Goal: Task Accomplishment & Management: Manage account settings

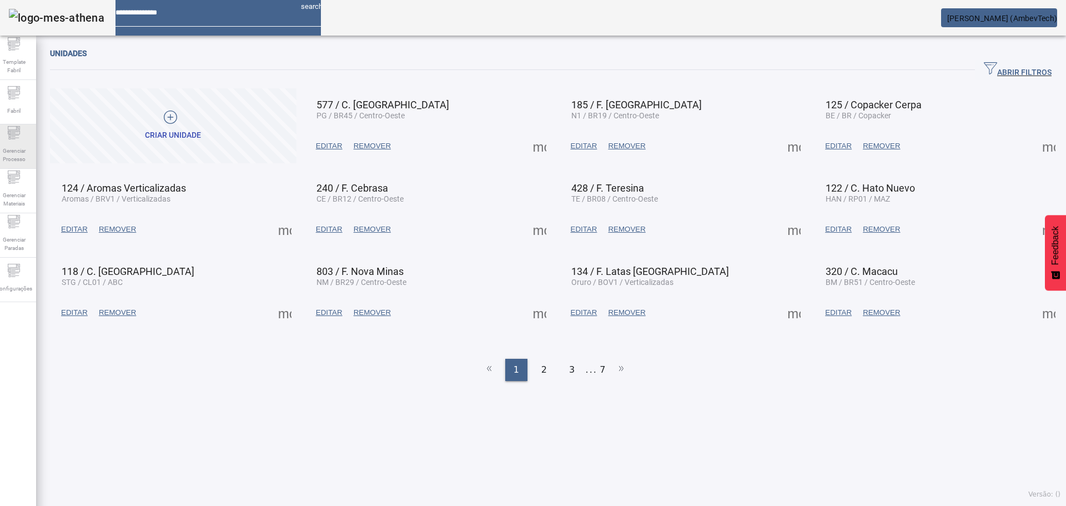
click at [31, 145] on span "Gerenciar Processo" at bounding box center [13, 154] width 33 height 23
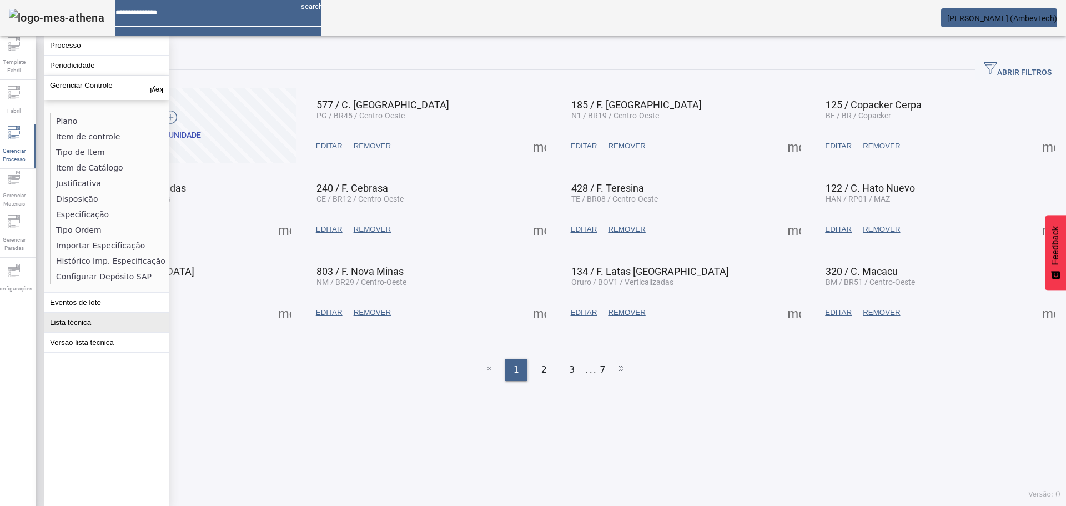
click at [103, 322] on button "Lista técnica" at bounding box center [106, 322] width 124 height 19
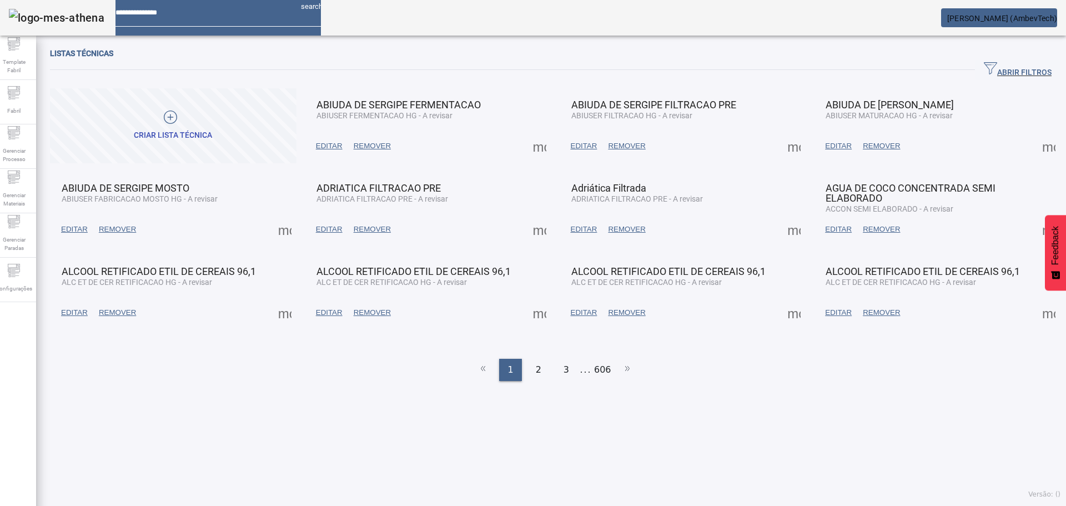
click at [991, 77] on span "button" at bounding box center [1018, 70] width 86 height 27
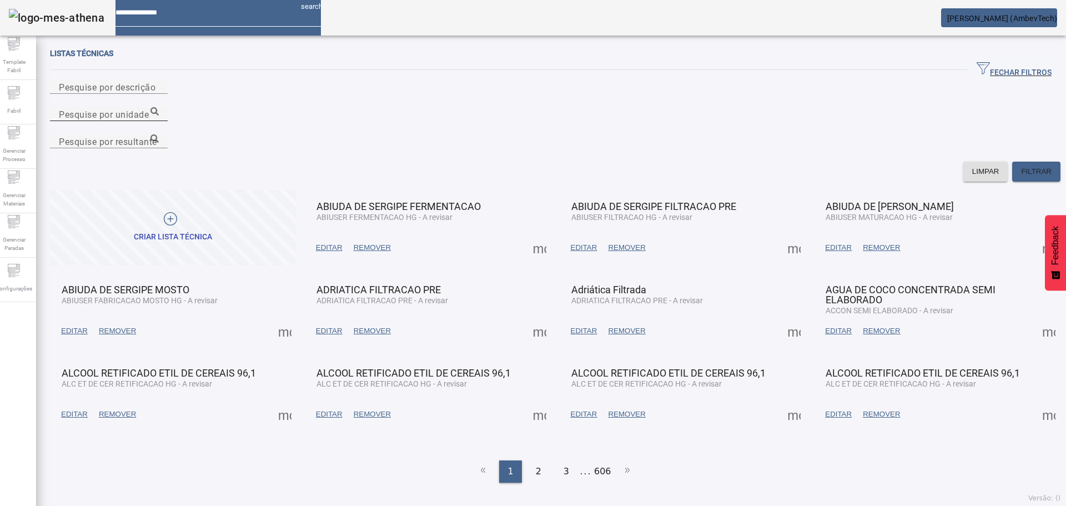
click at [149, 109] on mat-label "Pesquise por unidade" at bounding box center [104, 114] width 90 height 11
click at [159, 108] on input "Pesquise por unidade" at bounding box center [109, 114] width 100 height 13
click at [159, 107] on icon at bounding box center [155, 111] width 8 height 8
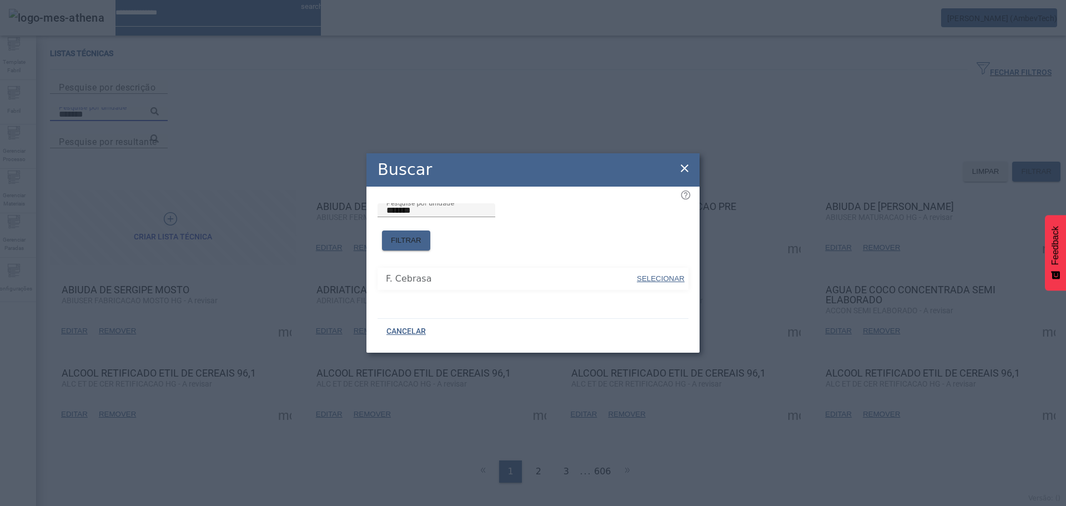
click at [640, 276] on span "SELECIONAR" at bounding box center [661, 278] width 48 height 8
type input "**********"
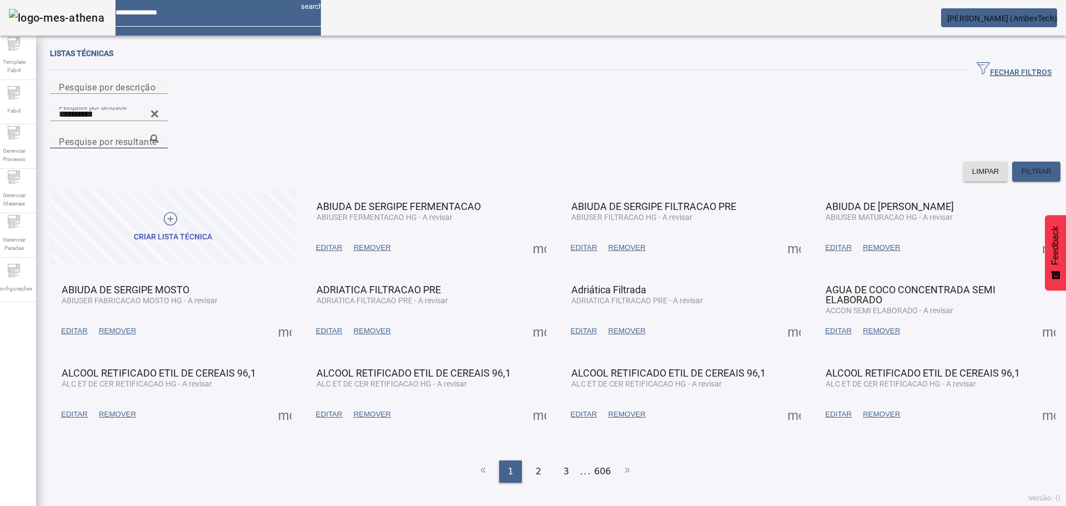
click at [157, 136] on mat-label "Pesquise por resultante" at bounding box center [108, 141] width 98 height 11
click at [159, 135] on input "Pesquise por resultante" at bounding box center [109, 141] width 100 height 13
paste input "**********"
click at [159, 134] on icon at bounding box center [155, 138] width 8 height 8
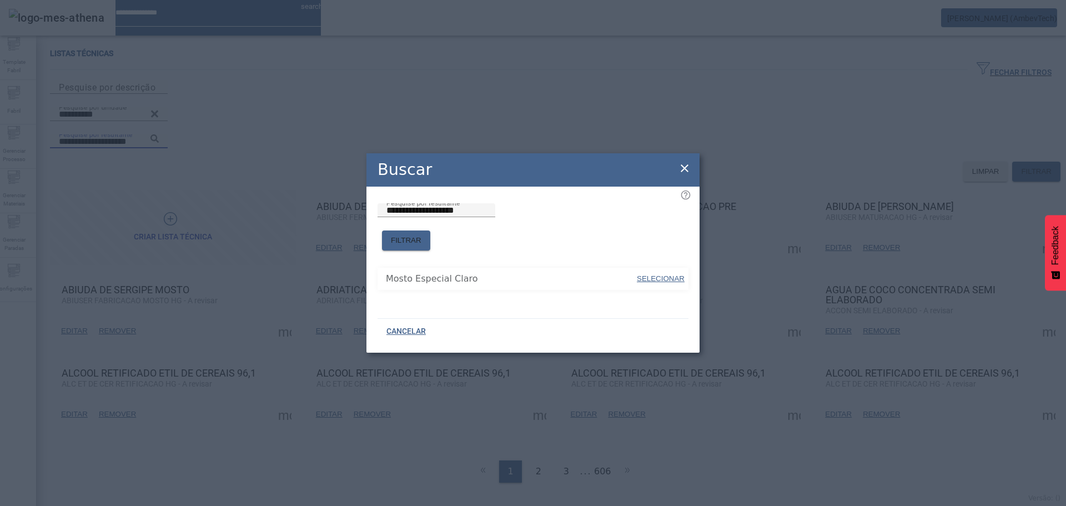
click at [668, 274] on span "SELECIONAR" at bounding box center [661, 278] width 48 height 8
type input "**********"
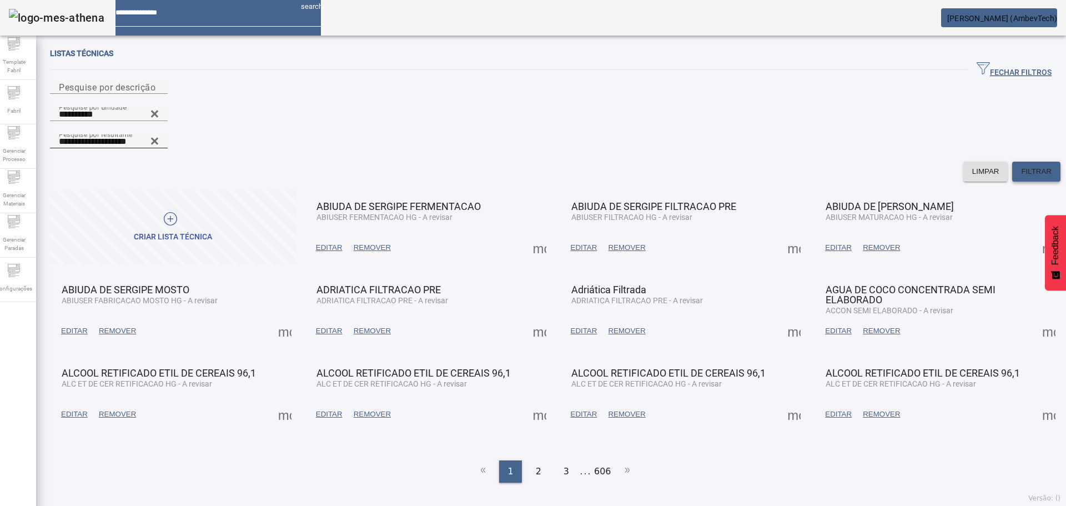
click at [1021, 166] on span "FILTRAR" at bounding box center [1036, 171] width 31 height 11
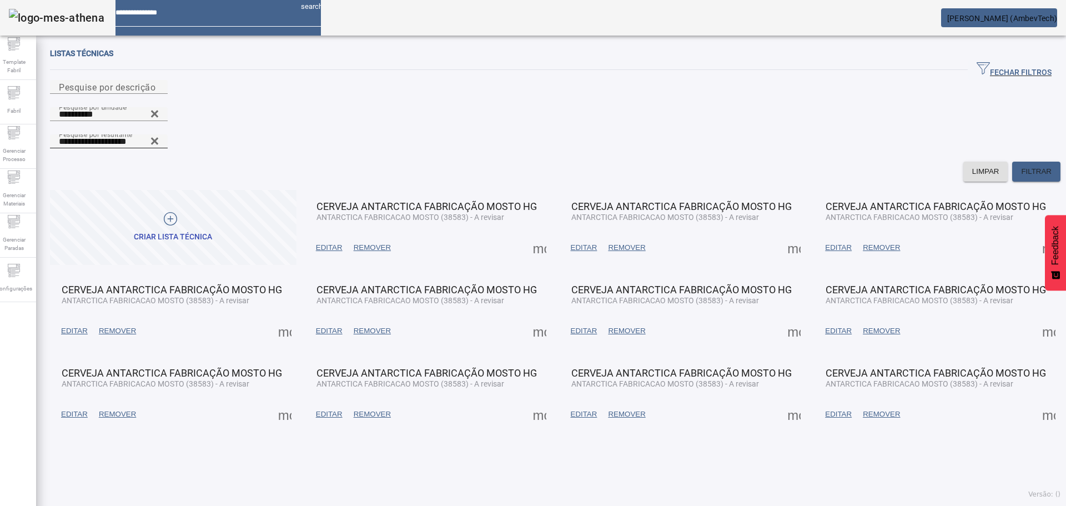
click at [319, 242] on span "EDITAR" at bounding box center [329, 247] width 27 height 11
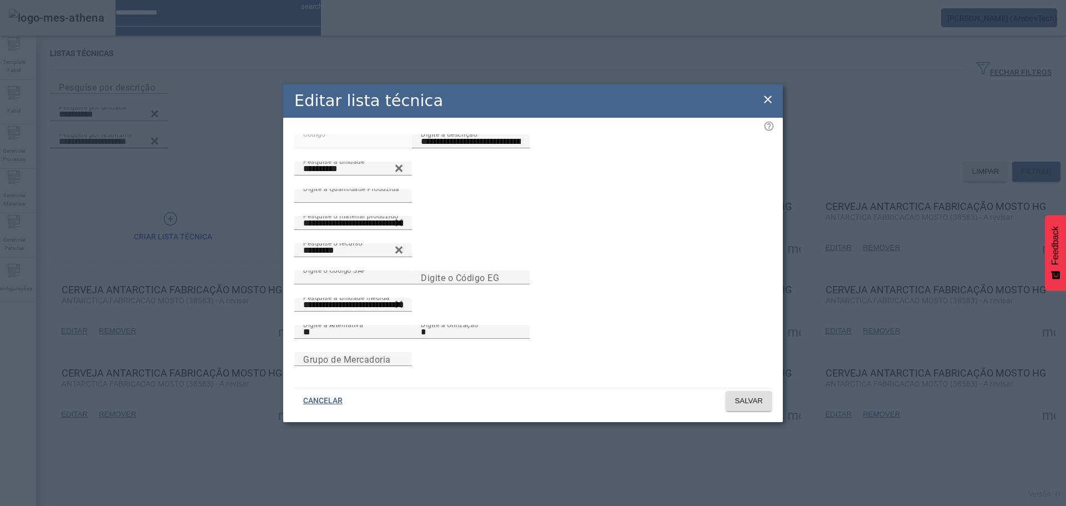
click at [773, 93] on icon at bounding box center [767, 99] width 13 height 13
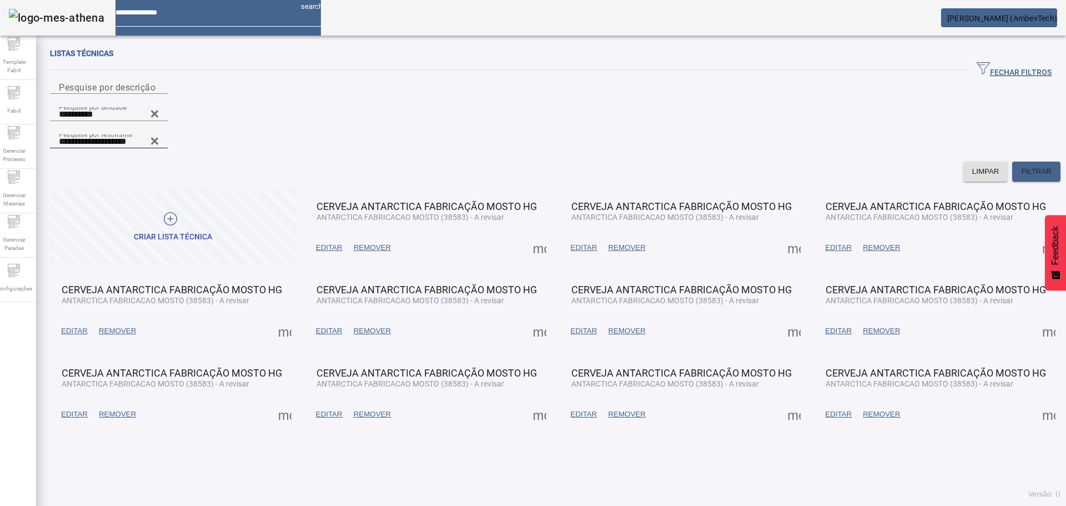
click at [584, 234] on span at bounding box center [584, 247] width 38 height 27
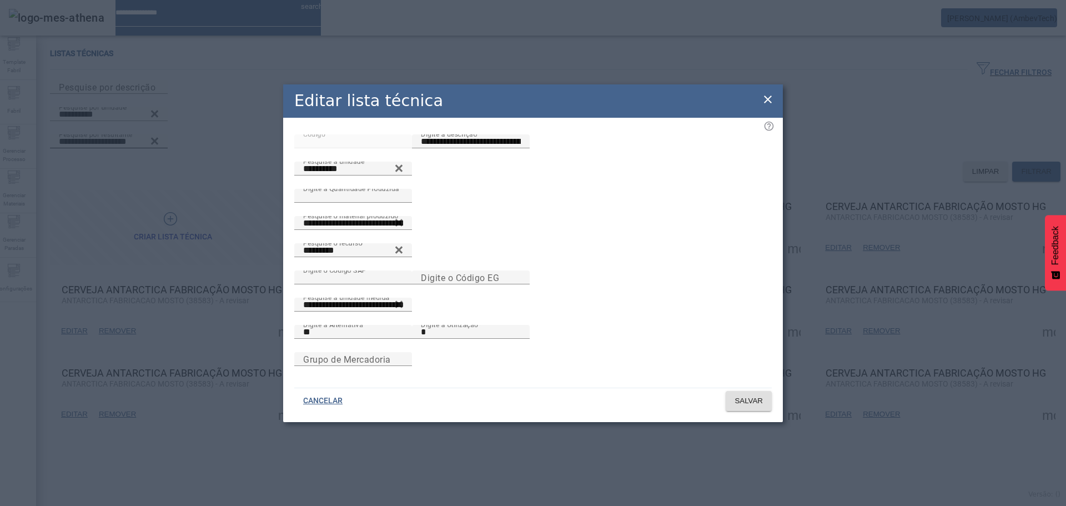
click at [771, 93] on icon at bounding box center [767, 99] width 13 height 13
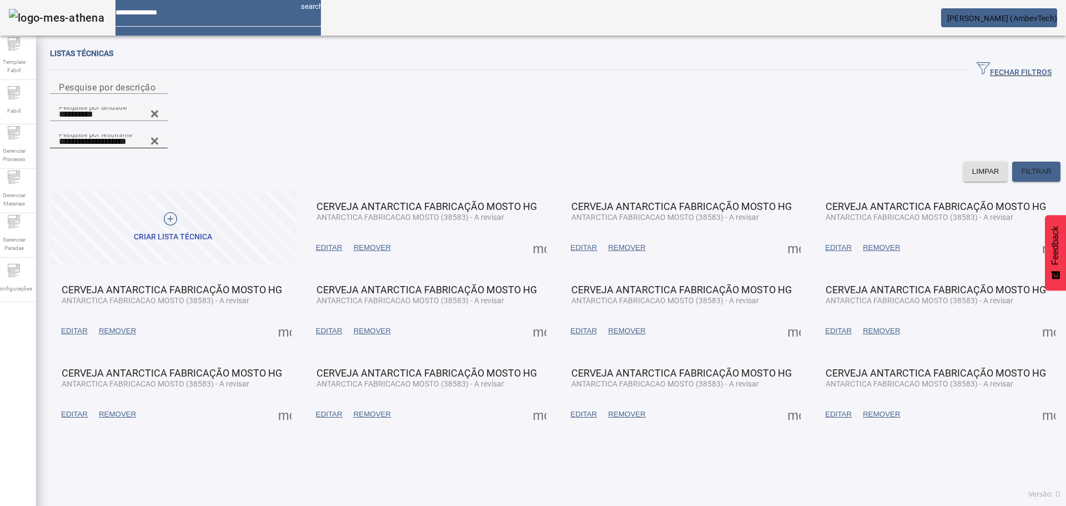
click at [820, 234] on span at bounding box center [839, 247] width 38 height 27
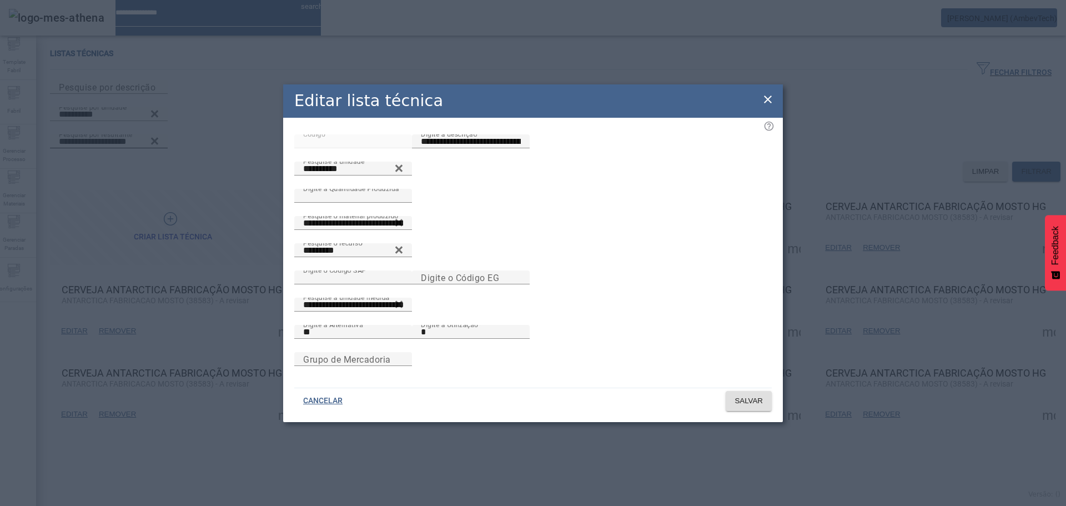
click at [771, 93] on icon at bounding box center [767, 99] width 13 height 13
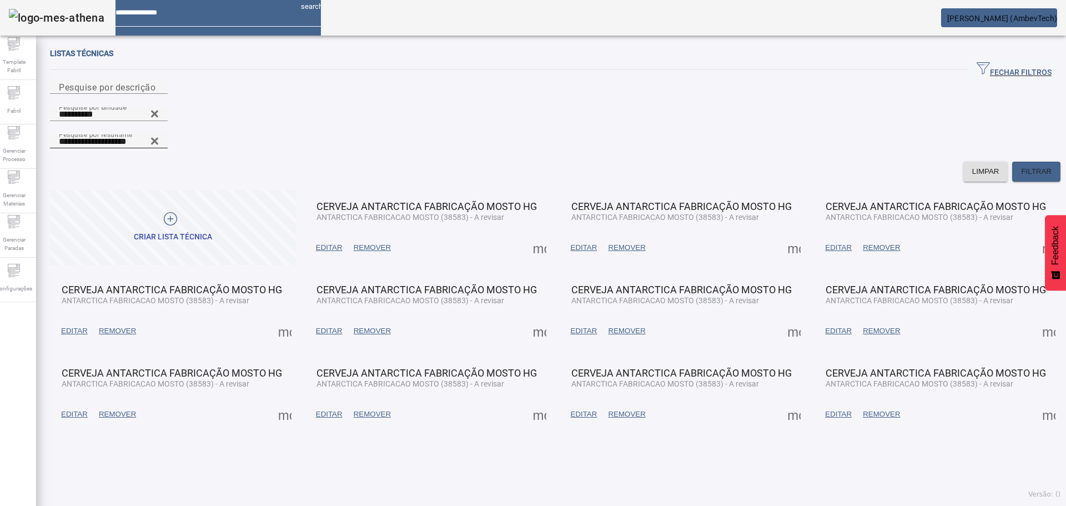
click at [80, 325] on span "EDITAR" at bounding box center [74, 330] width 27 height 11
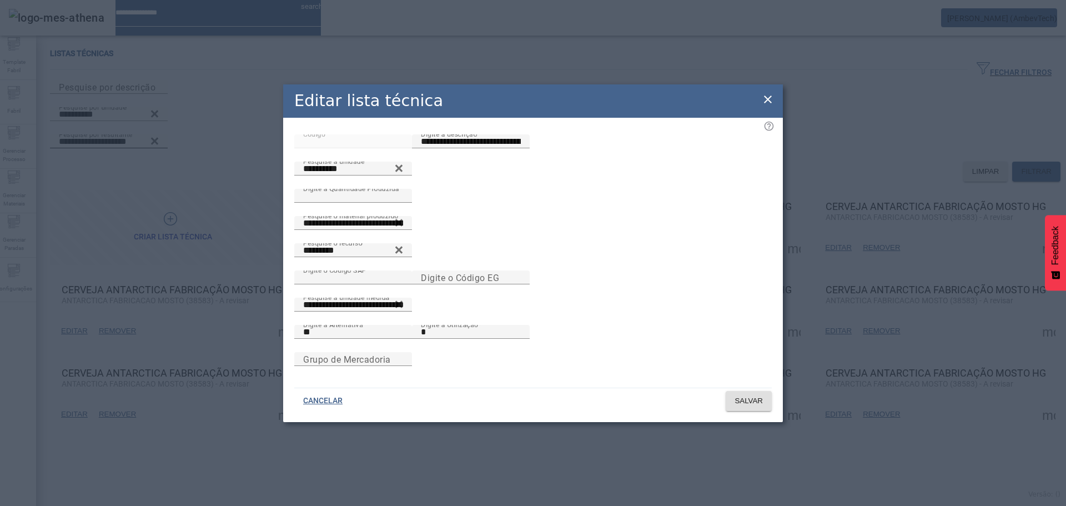
click at [769, 96] on icon at bounding box center [768, 100] width 8 height 8
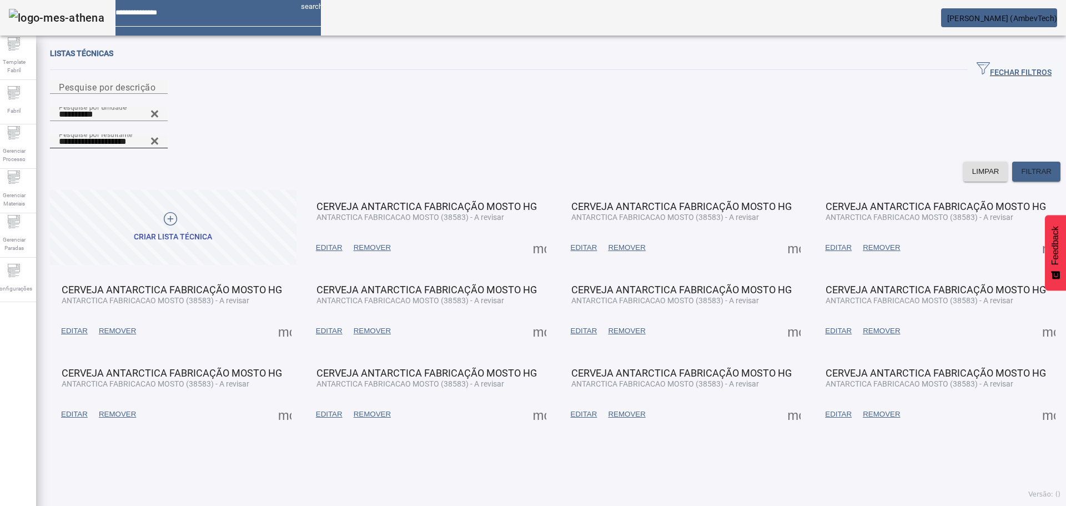
click at [823, 317] on mat-card-actions "EDITAR REMOVER more_vert" at bounding box center [937, 331] width 235 height 29
click at [825, 325] on span "EDITAR" at bounding box center [838, 330] width 27 height 11
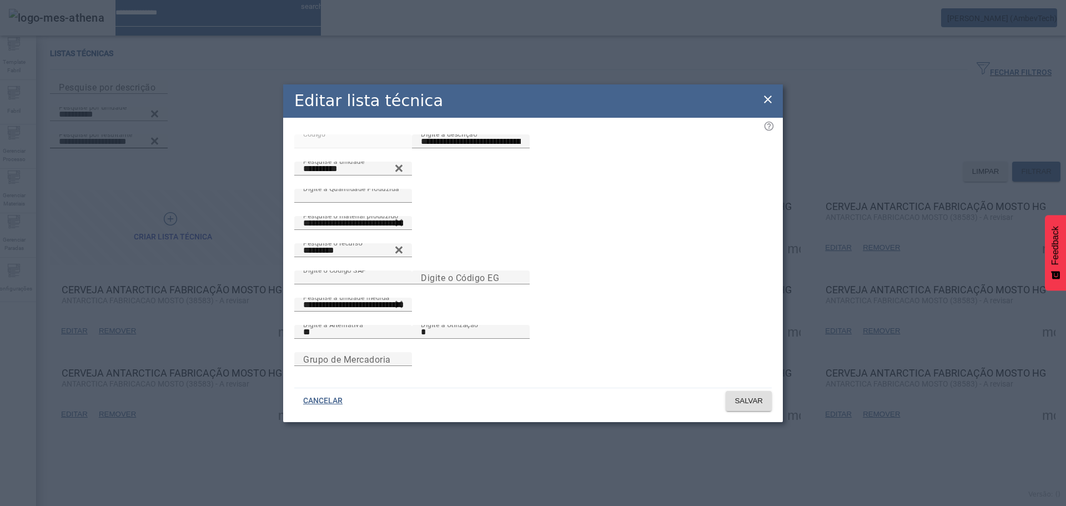
click at [764, 93] on icon at bounding box center [767, 99] width 13 height 13
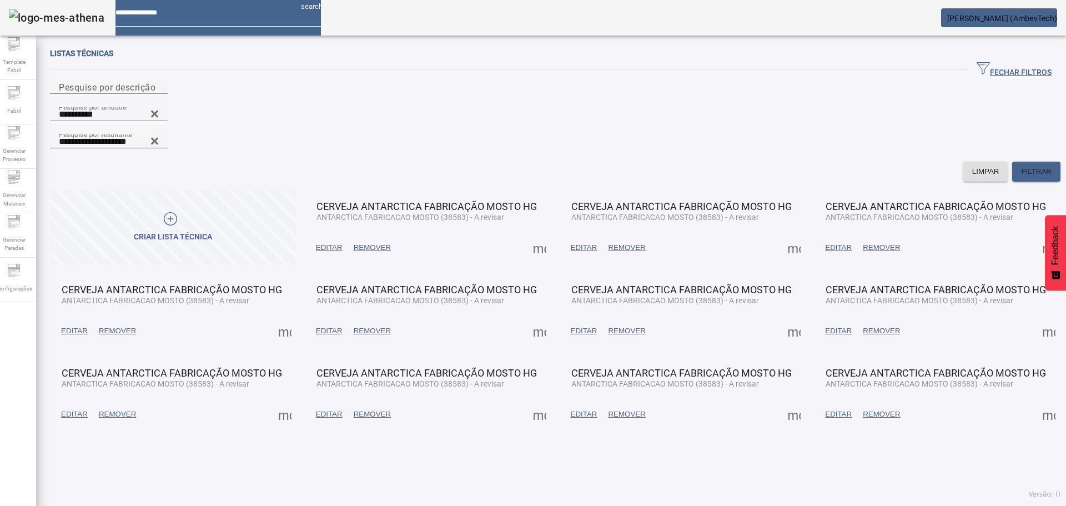
click at [825, 409] on span "EDITAR" at bounding box center [838, 414] width 27 height 11
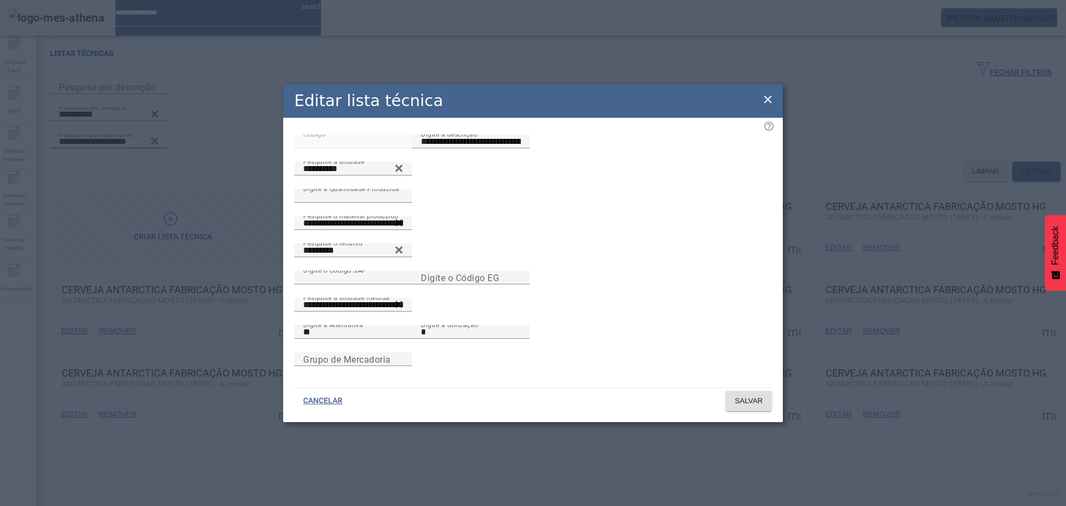
click at [768, 96] on icon at bounding box center [768, 100] width 8 height 8
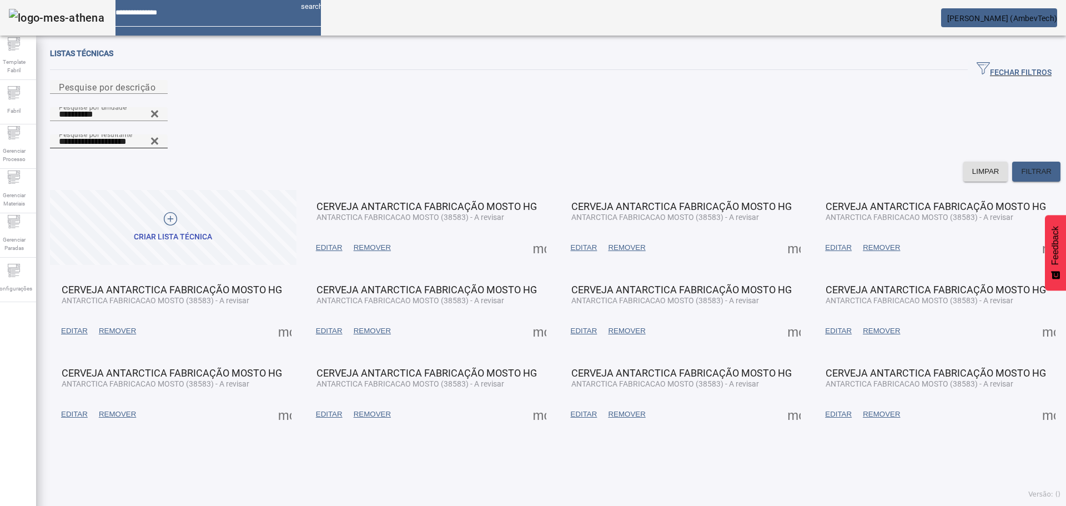
click at [585, 409] on span "EDITAR" at bounding box center [584, 414] width 27 height 11
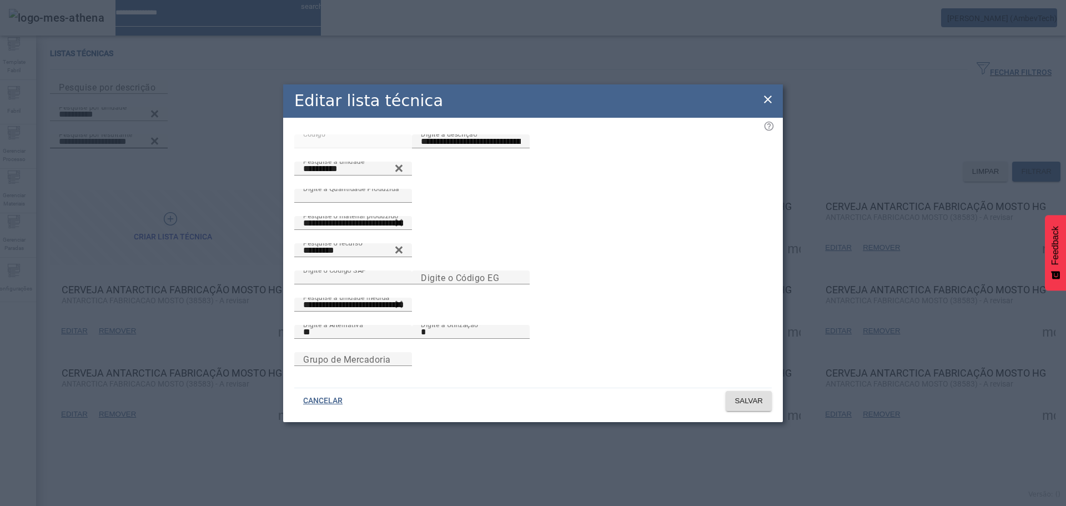
click at [766, 93] on icon at bounding box center [767, 99] width 13 height 13
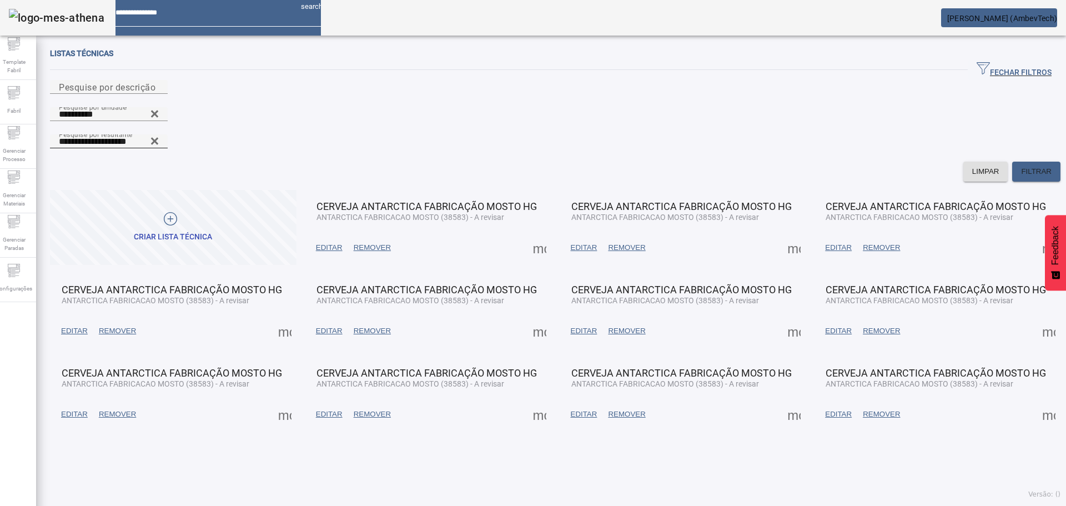
click at [320, 401] on span at bounding box center [329, 414] width 38 height 27
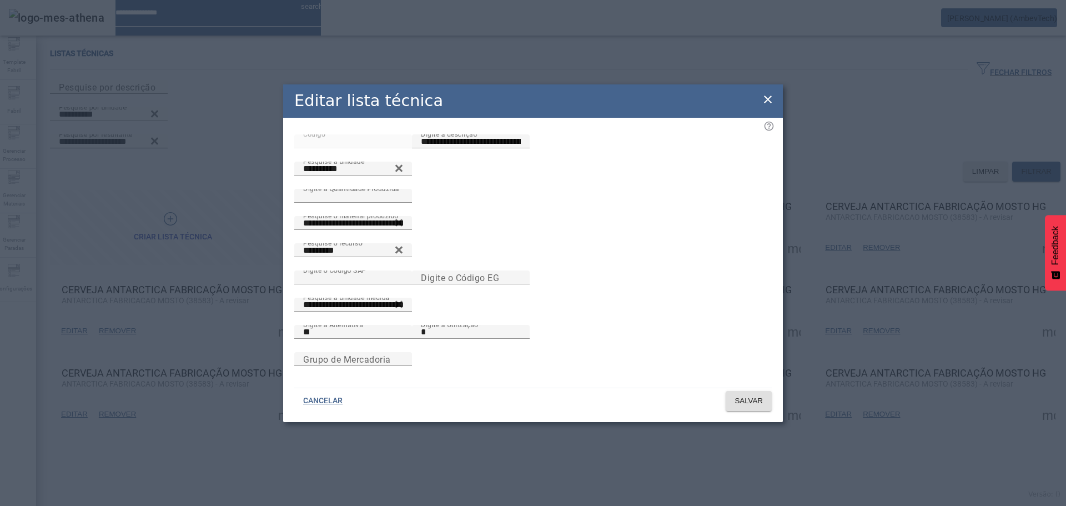
drag, startPoint x: 771, startPoint y: 93, endPoint x: 434, endPoint y: 199, distance: 352.9
click at [771, 93] on icon at bounding box center [767, 99] width 13 height 13
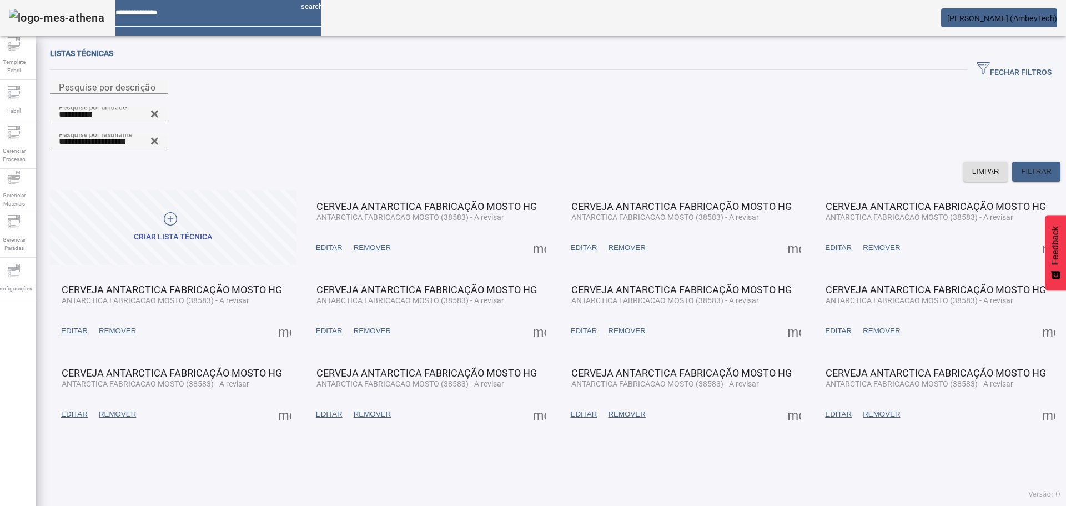
click at [82, 409] on span "EDITAR" at bounding box center [74, 414] width 27 height 11
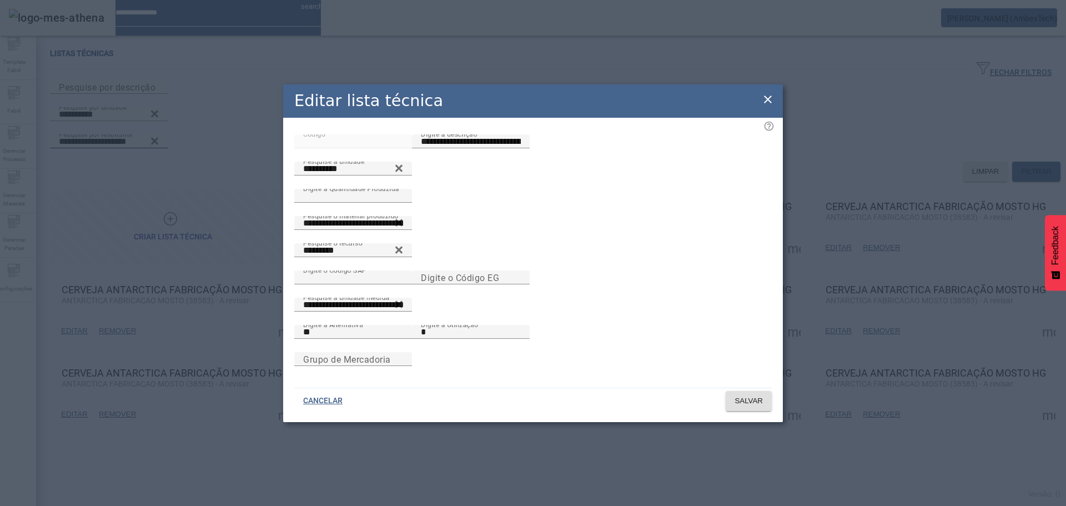
click at [770, 96] on icon at bounding box center [768, 100] width 8 height 8
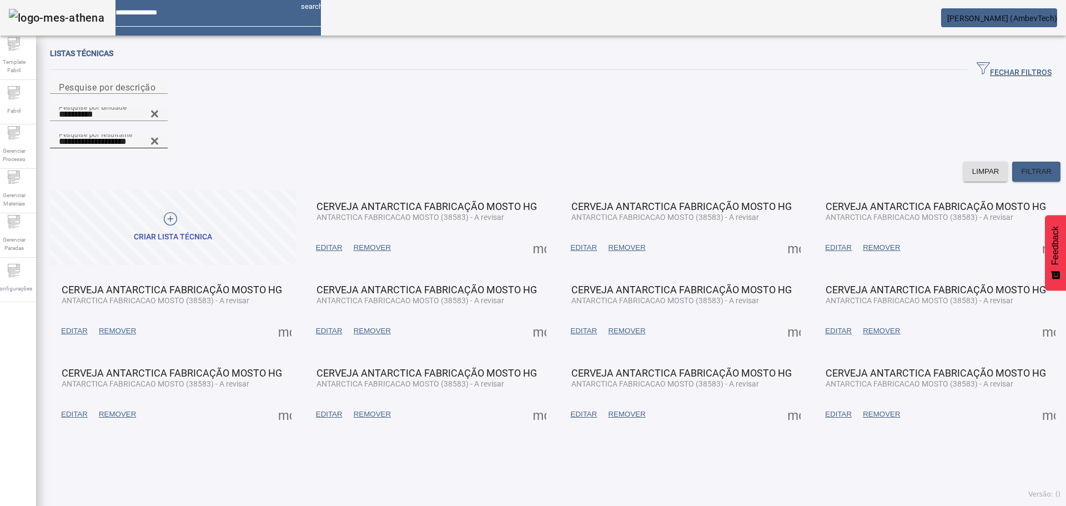
click at [283, 401] on span at bounding box center [285, 414] width 27 height 27
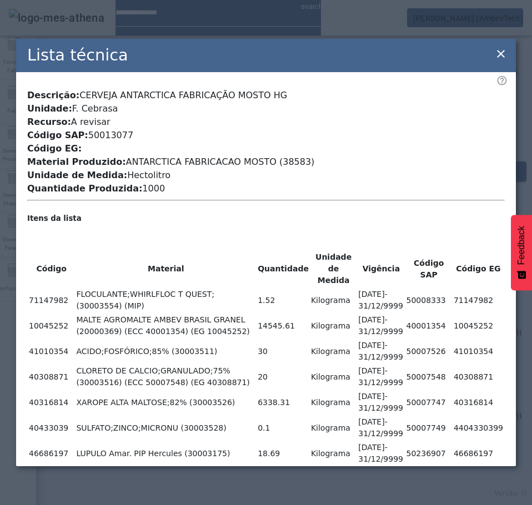
click at [273, 157] on span "ANTARCTICA FABRICACAO MOSTO (38583)" at bounding box center [220, 162] width 189 height 11
copy span "38583"
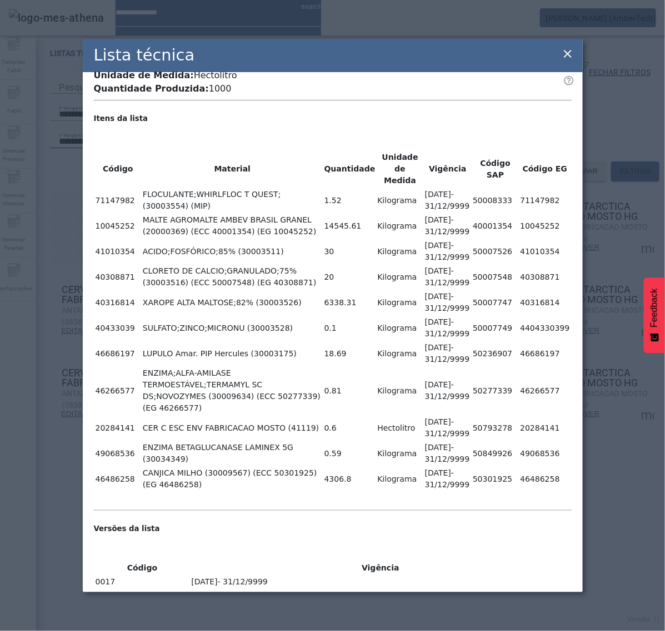
scroll to position [129, 0]
click at [568, 53] on icon at bounding box center [568, 54] width 8 height 8
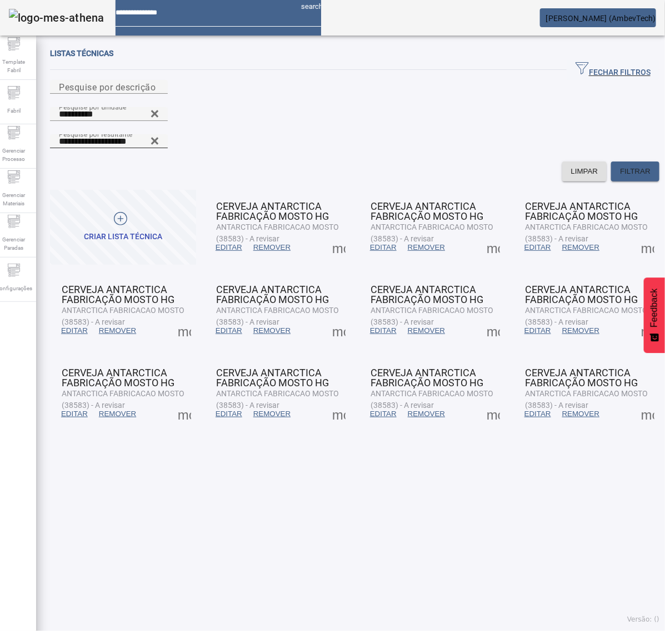
click at [79, 409] on span "EDITAR" at bounding box center [74, 414] width 27 height 11
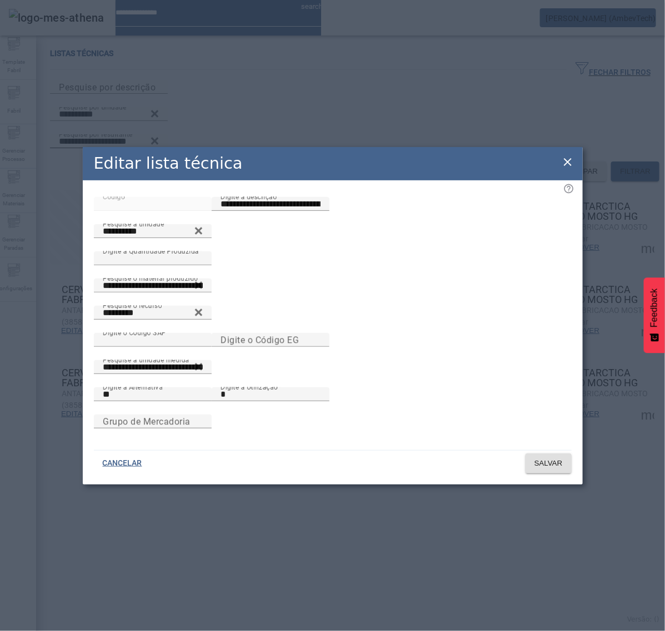
click at [565, 147] on div "Editar lista técnica" at bounding box center [333, 163] width 500 height 33
click at [541, 468] on span "SALVAR" at bounding box center [548, 463] width 28 height 11
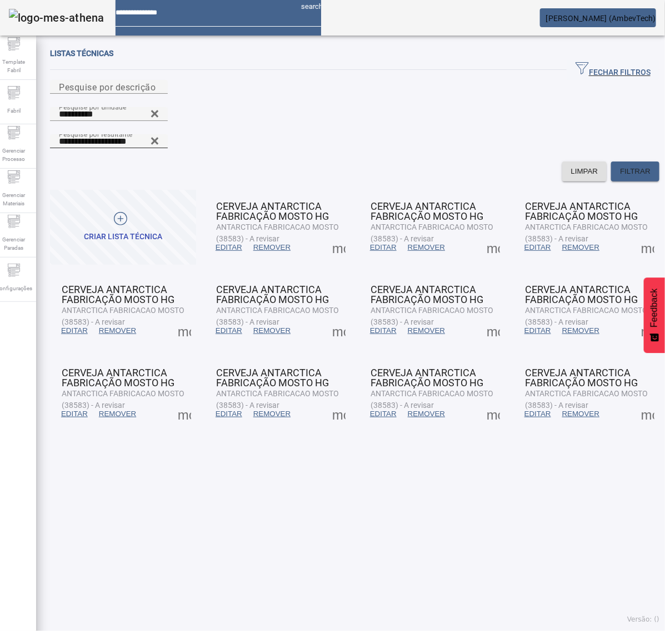
click at [85, 401] on span at bounding box center [75, 414] width 38 height 27
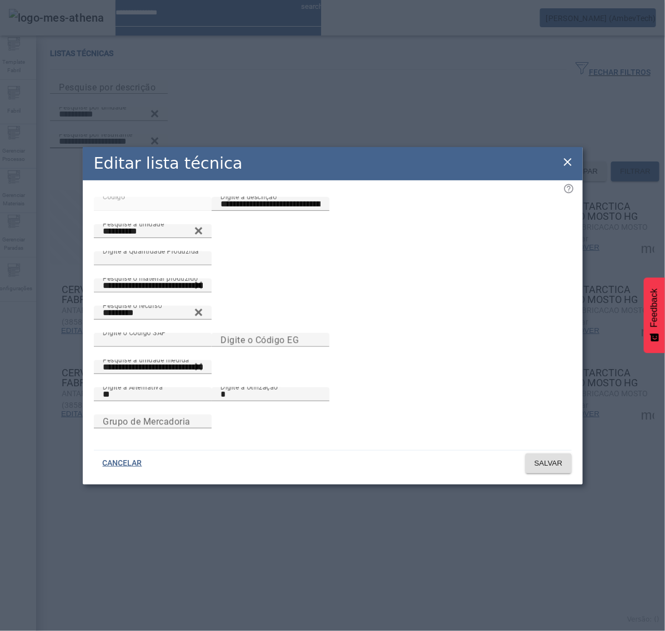
click at [568, 158] on icon at bounding box center [568, 162] width 8 height 8
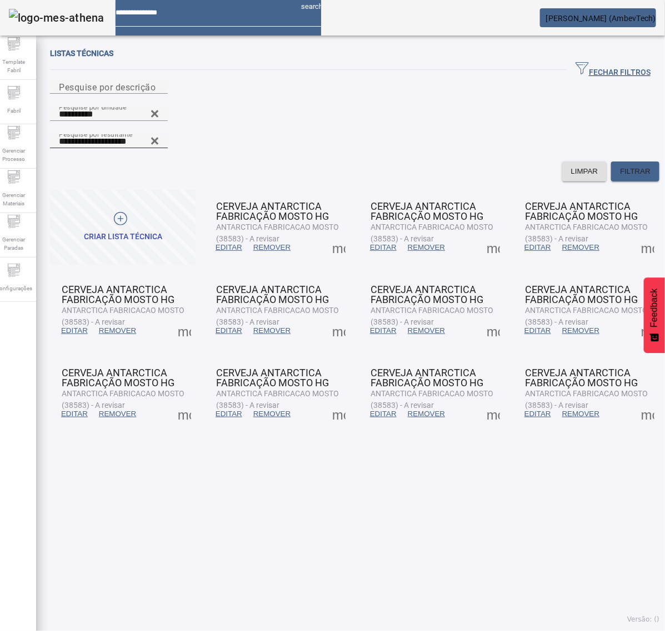
click at [189, 401] on span at bounding box center [184, 414] width 27 height 27
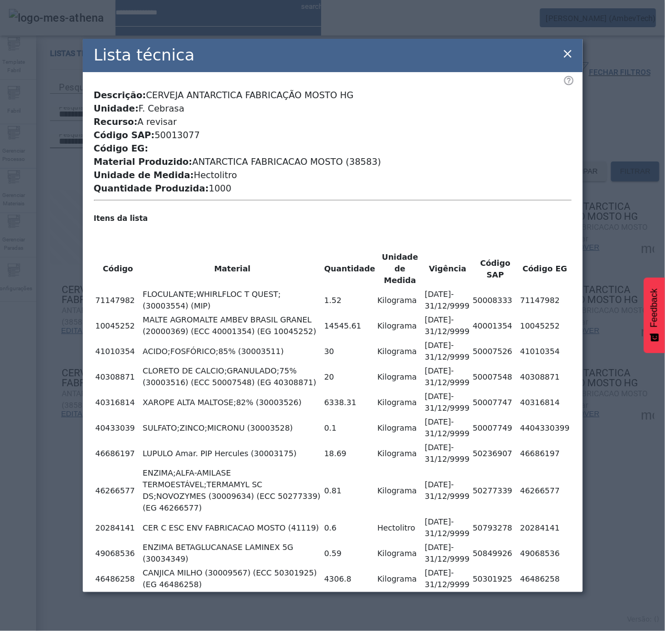
click at [565, 54] on icon at bounding box center [568, 54] width 8 height 8
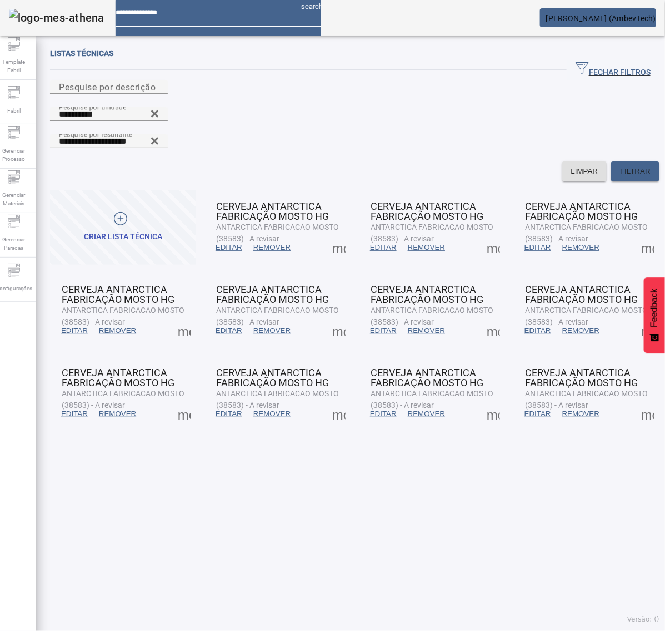
click at [195, 401] on span at bounding box center [184, 414] width 27 height 27
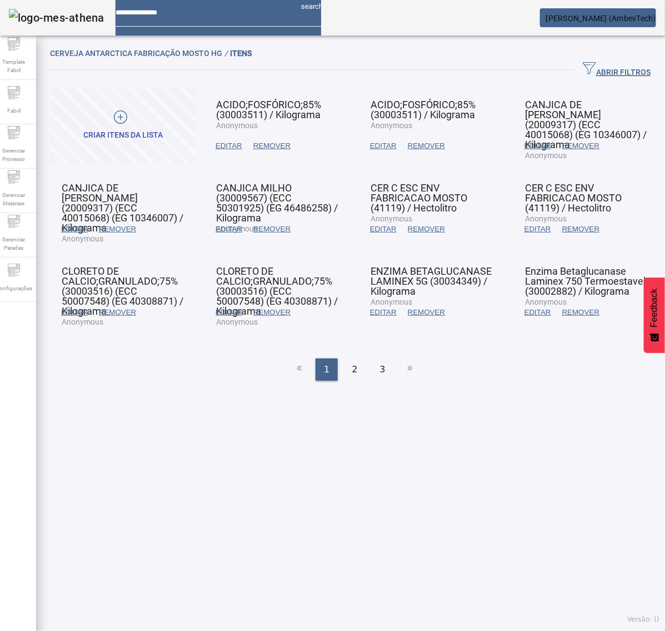
click at [78, 229] on span "EDITAR" at bounding box center [74, 229] width 27 height 11
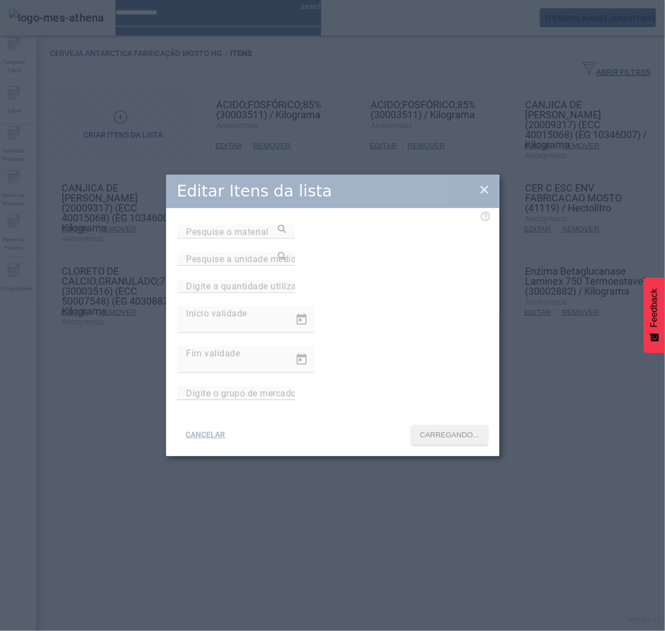
type input "**********"
type input "*********"
type input "******"
type input "**********"
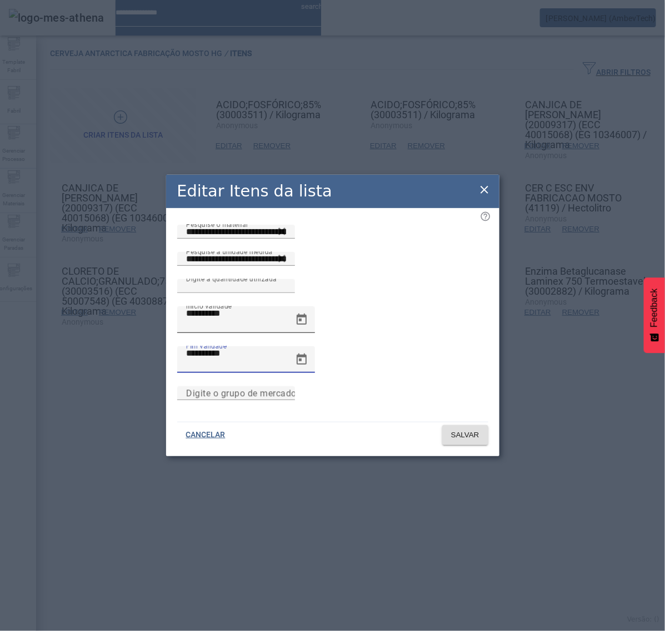
drag, startPoint x: 348, startPoint y: 342, endPoint x: 325, endPoint y: 340, distance: 23.4
click at [325, 340] on div "**********" at bounding box center [332, 347] width 311 height 80
type input "**********"
click at [453, 422] on span at bounding box center [465, 435] width 46 height 27
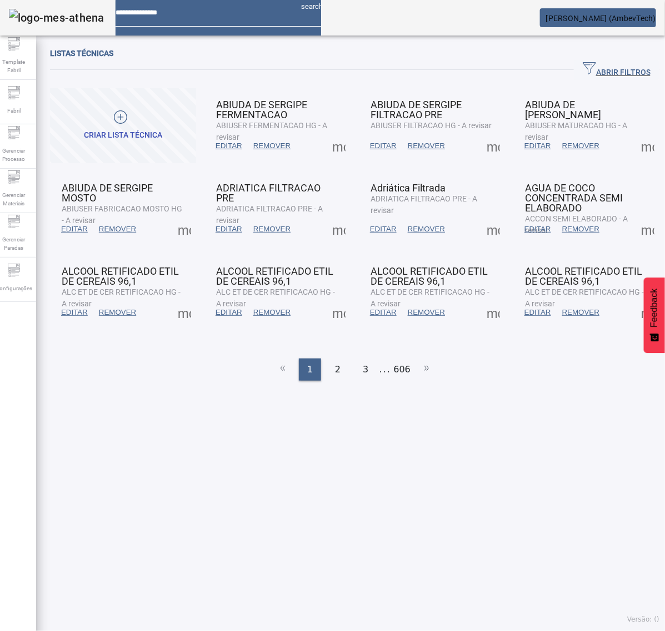
click at [584, 75] on span "ABRIR FILTROS" at bounding box center [617, 70] width 68 height 17
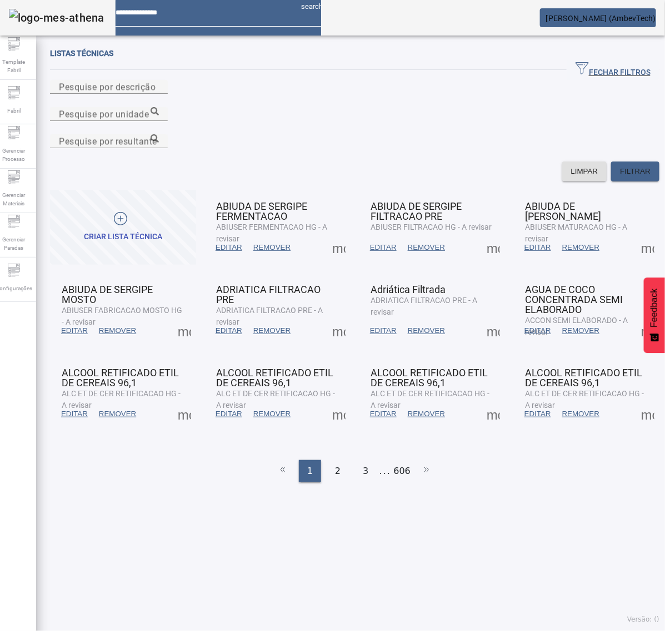
click at [168, 121] on div at bounding box center [109, 127] width 118 height 13
click at [159, 108] on div "Pesquise por unidade" at bounding box center [109, 114] width 100 height 14
click at [159, 107] on icon at bounding box center [155, 111] width 8 height 8
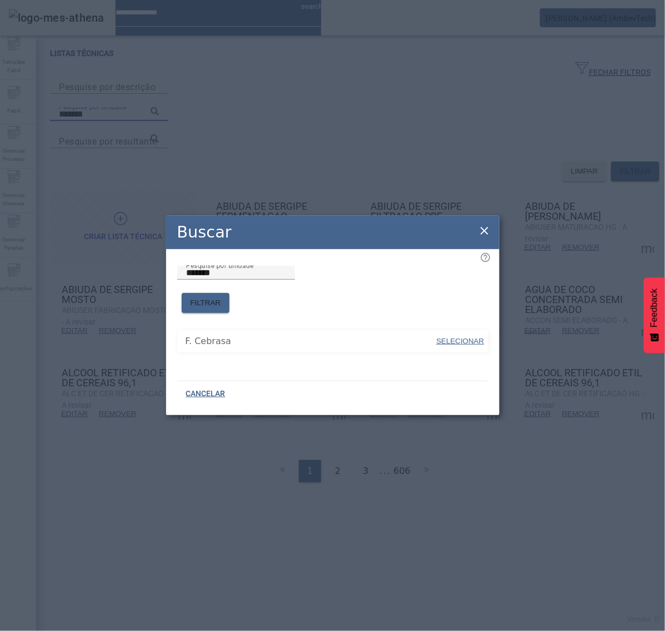
click at [453, 342] on span at bounding box center [460, 341] width 50 height 27
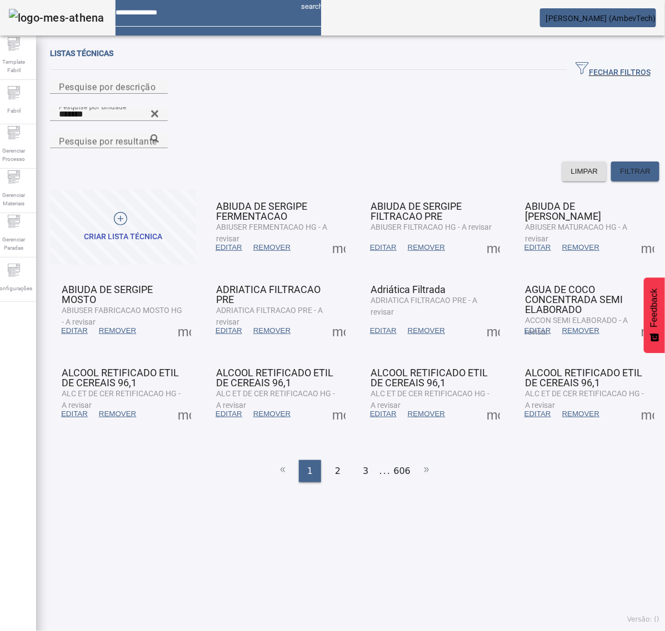
type input "**********"
click at [157, 136] on mat-label "Pesquise por resultante" at bounding box center [108, 141] width 98 height 11
click at [159, 135] on input "Pesquise por resultante" at bounding box center [109, 141] width 100 height 13
paste input "**********"
click at [159, 134] on icon at bounding box center [155, 138] width 8 height 8
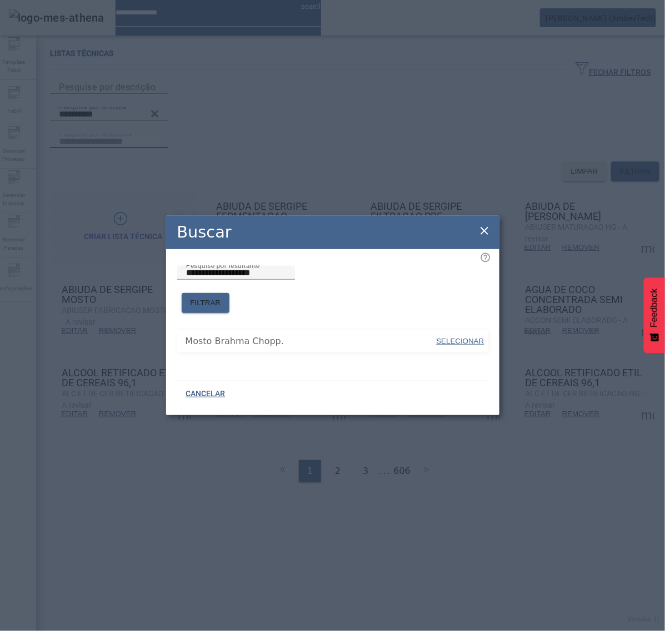
click at [464, 342] on span at bounding box center [460, 341] width 50 height 27
type input "**********"
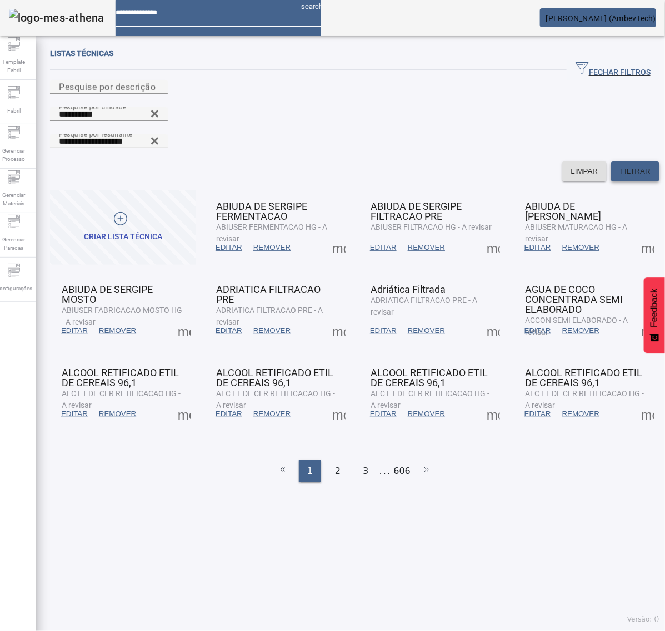
click at [636, 158] on span at bounding box center [635, 171] width 48 height 27
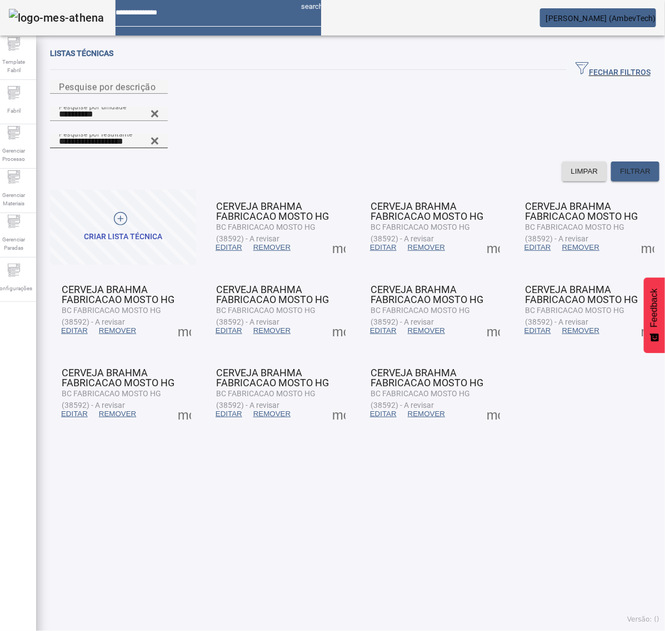
click at [230, 242] on span "EDITAR" at bounding box center [228, 247] width 27 height 11
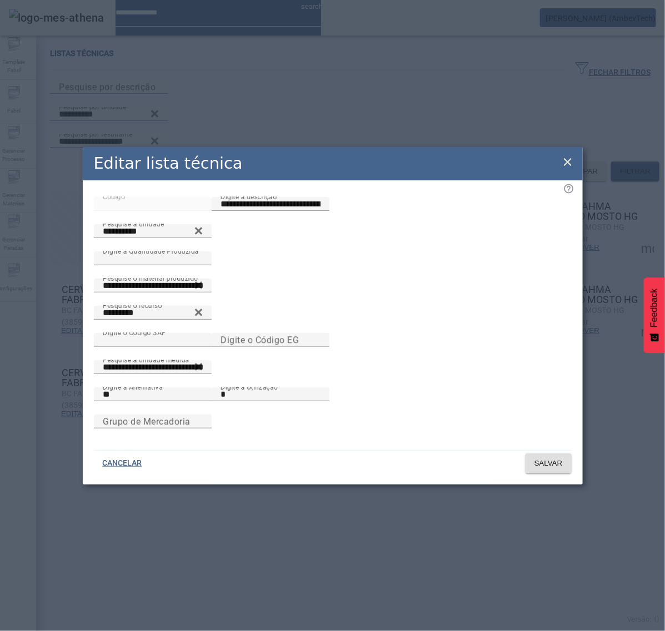
click at [564, 156] on icon at bounding box center [567, 162] width 13 height 13
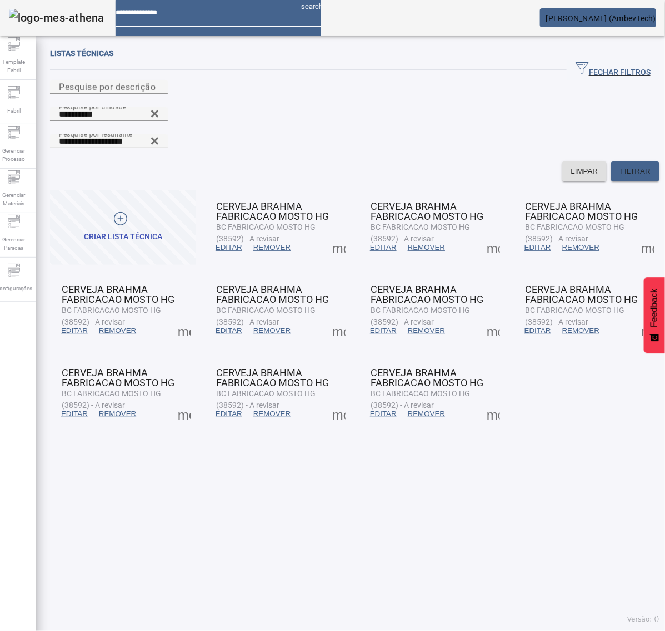
click at [370, 242] on span "EDITAR" at bounding box center [383, 247] width 27 height 11
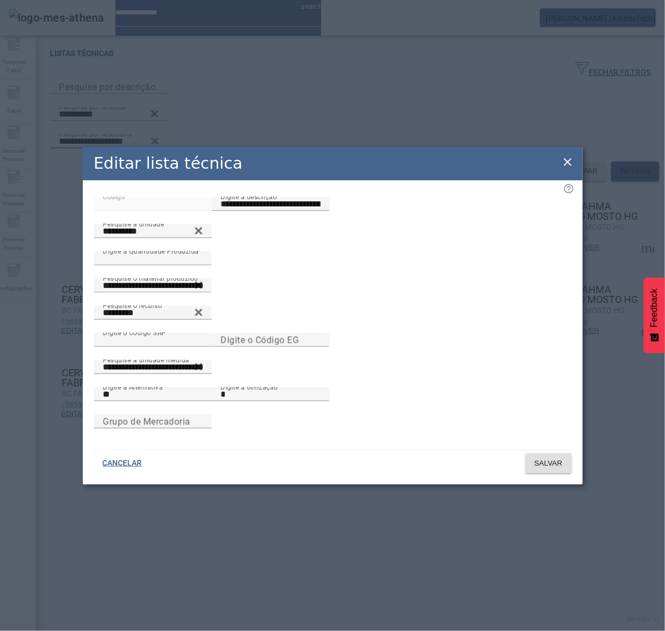
click at [563, 156] on icon at bounding box center [567, 162] width 13 height 13
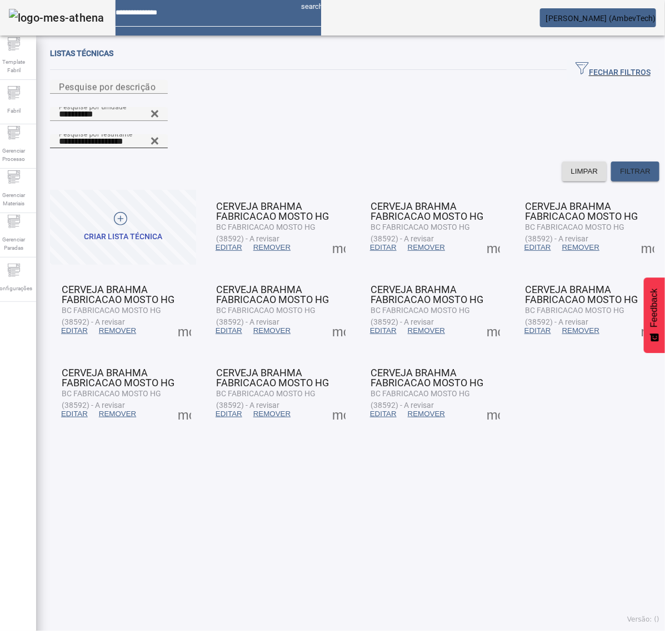
click at [533, 242] on span "EDITAR" at bounding box center [537, 247] width 27 height 11
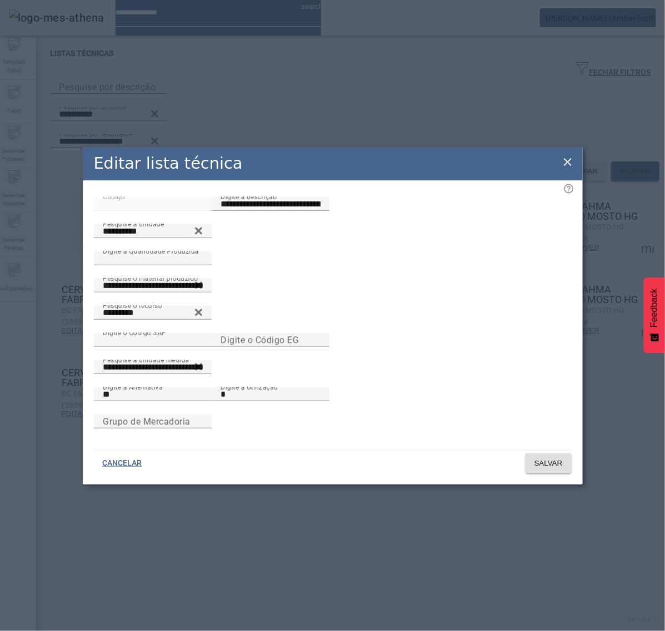
click at [570, 156] on icon at bounding box center [567, 162] width 13 height 13
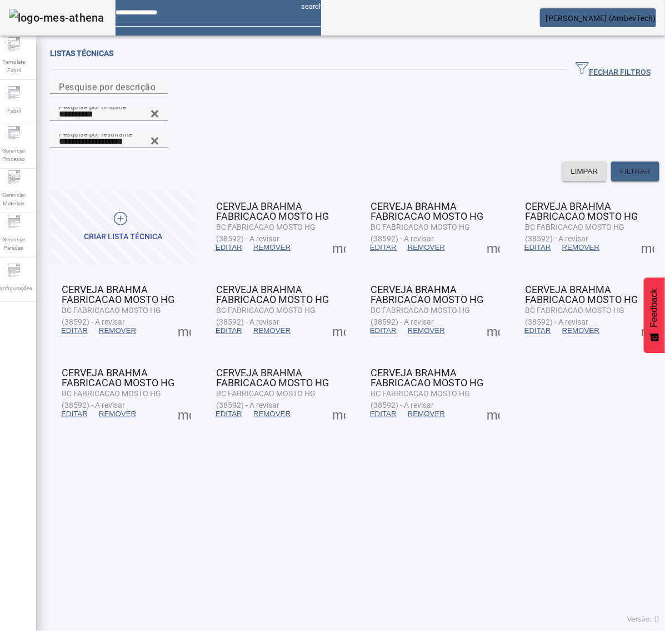
click at [77, 325] on span "EDITAR" at bounding box center [74, 330] width 27 height 11
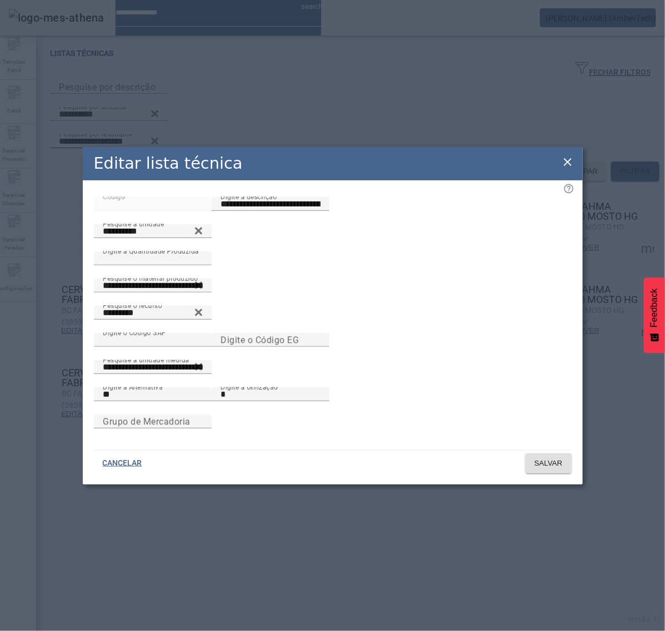
click at [568, 158] on icon at bounding box center [568, 162] width 8 height 8
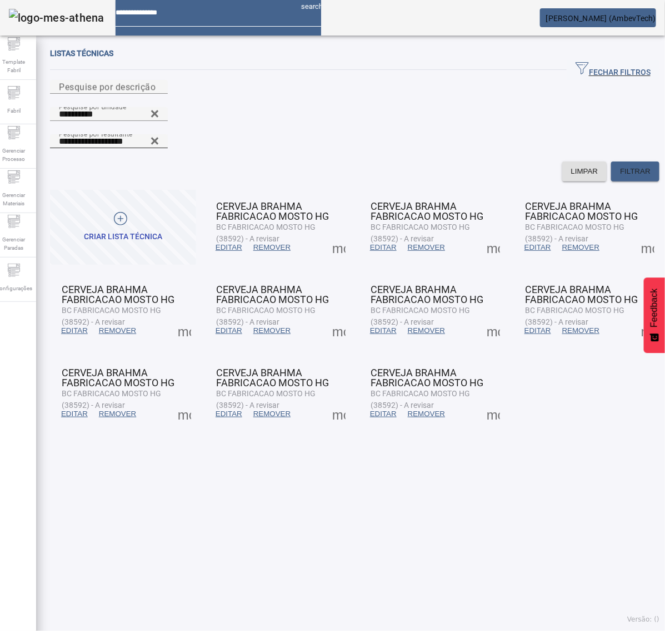
click at [229, 318] on span at bounding box center [229, 331] width 38 height 27
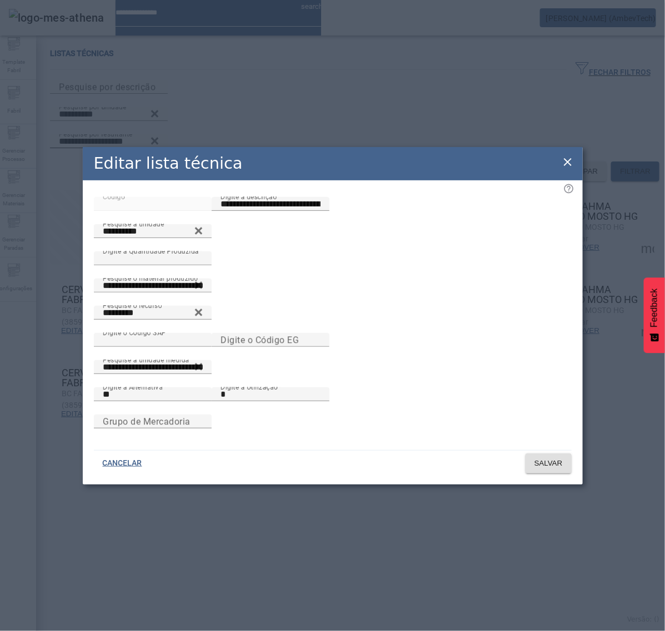
click at [561, 156] on icon at bounding box center [567, 162] width 13 height 13
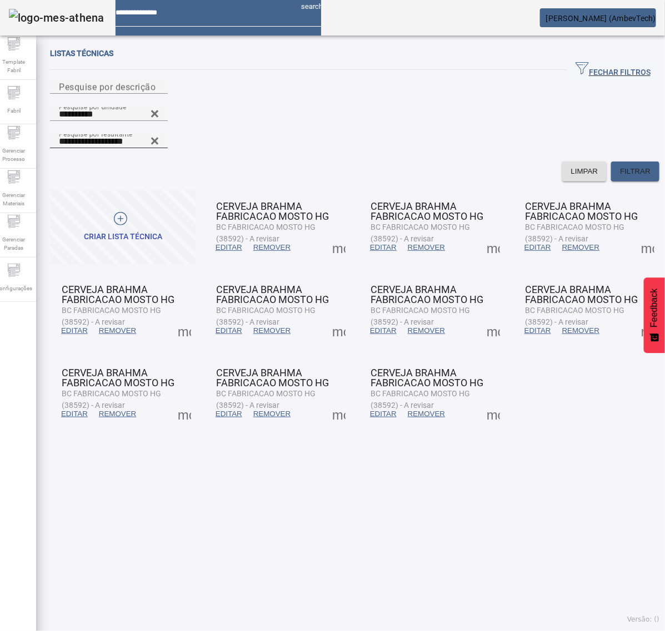
click at [372, 325] on span "EDITAR" at bounding box center [383, 330] width 27 height 11
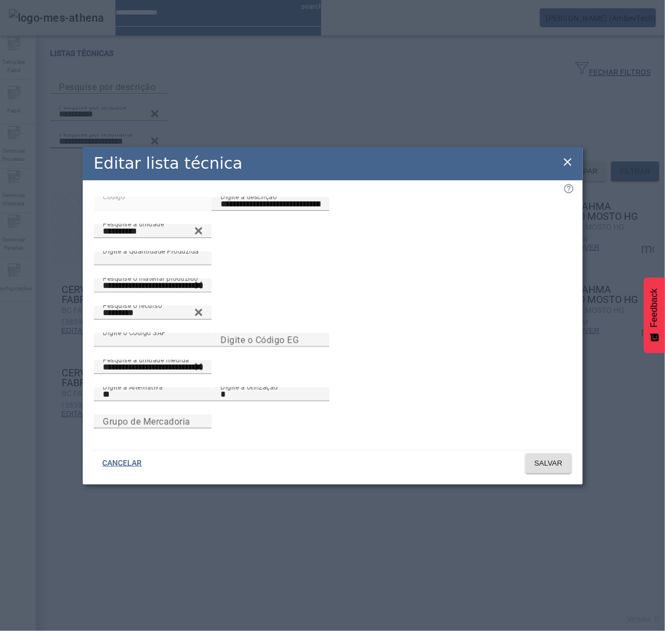
click at [563, 156] on icon at bounding box center [567, 162] width 13 height 13
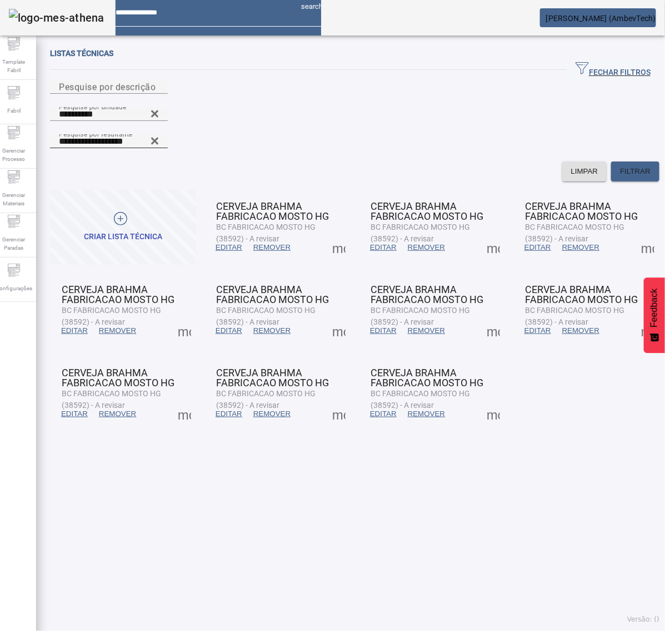
click at [525, 325] on span "EDITAR" at bounding box center [537, 330] width 27 height 11
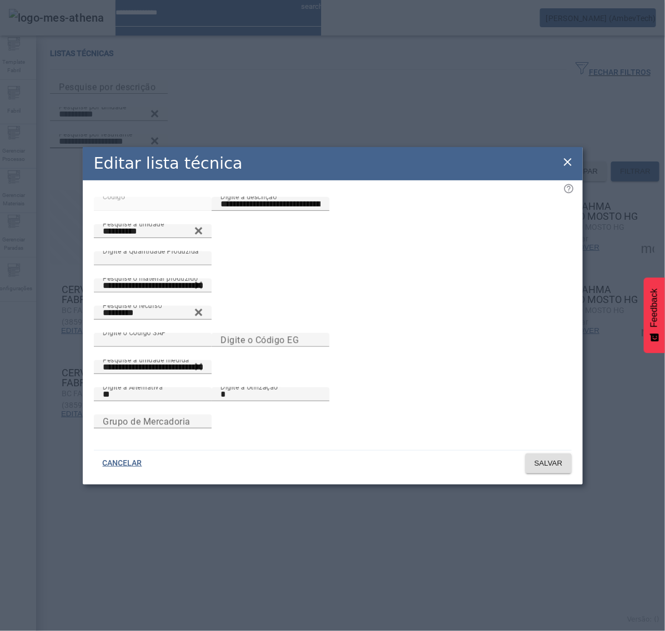
click at [564, 156] on icon at bounding box center [567, 162] width 13 height 13
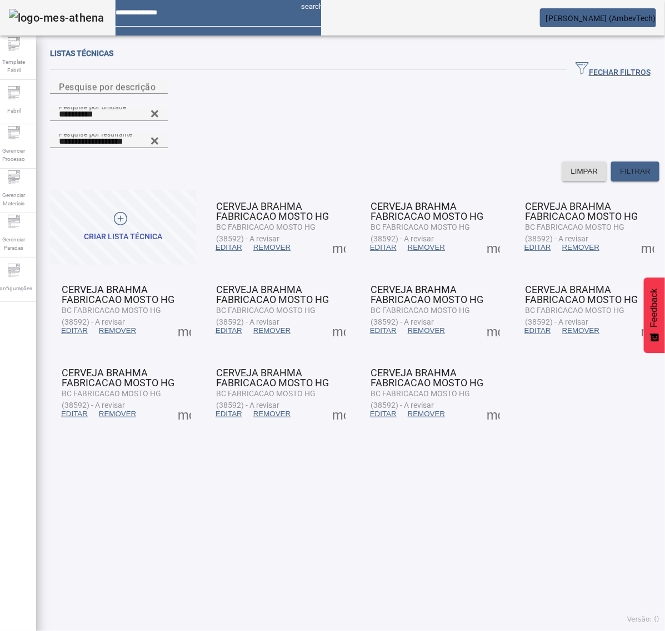
click at [78, 409] on span "EDITAR" at bounding box center [74, 414] width 27 height 11
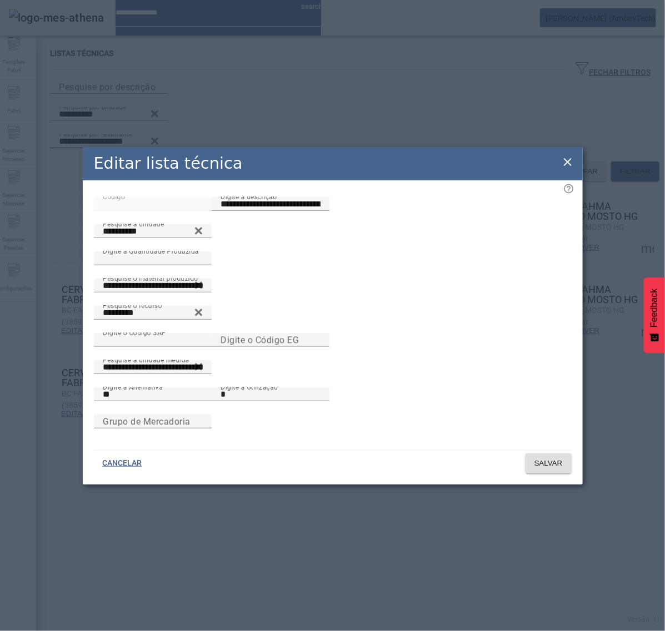
click at [568, 158] on icon at bounding box center [568, 162] width 8 height 8
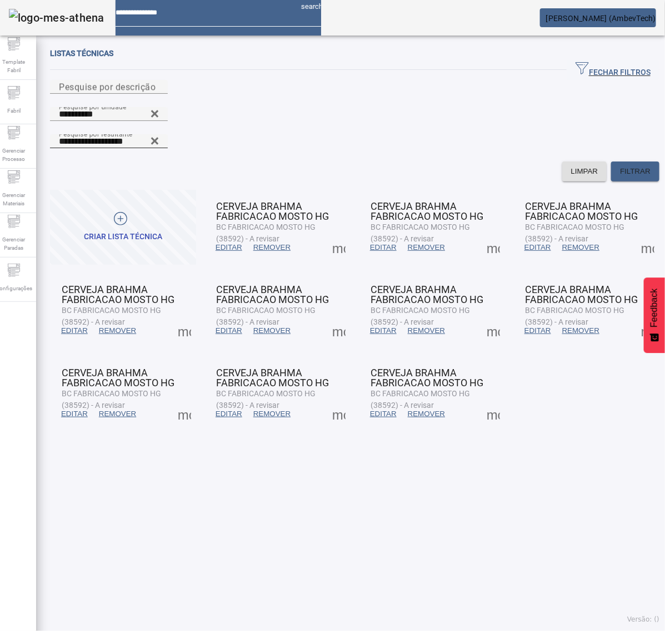
click at [214, 401] on span at bounding box center [229, 414] width 38 height 27
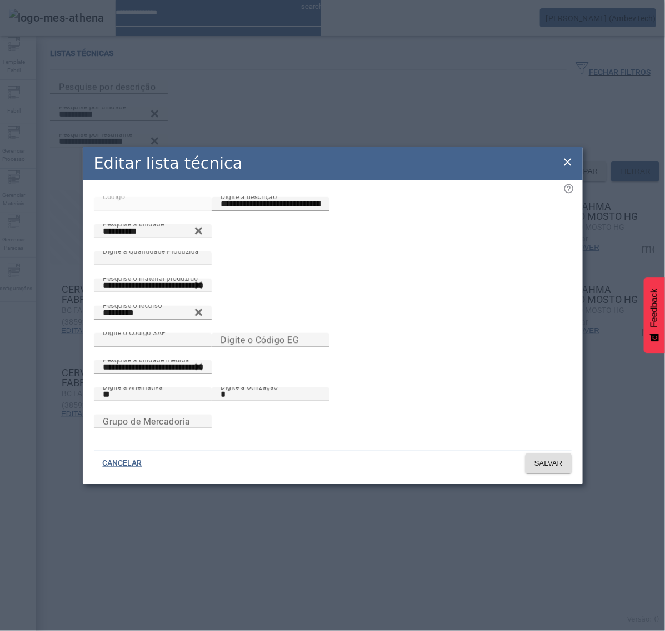
click at [572, 156] on icon at bounding box center [567, 162] width 13 height 13
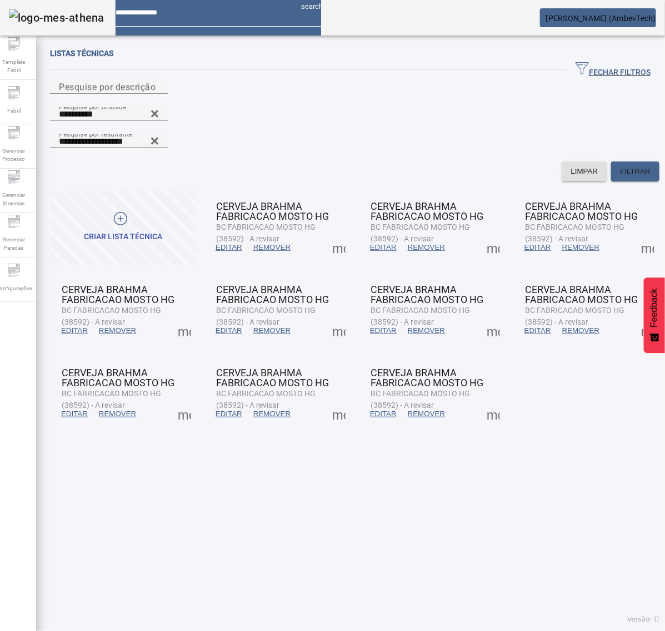
click at [379, 409] on span "EDITAR" at bounding box center [383, 414] width 27 height 11
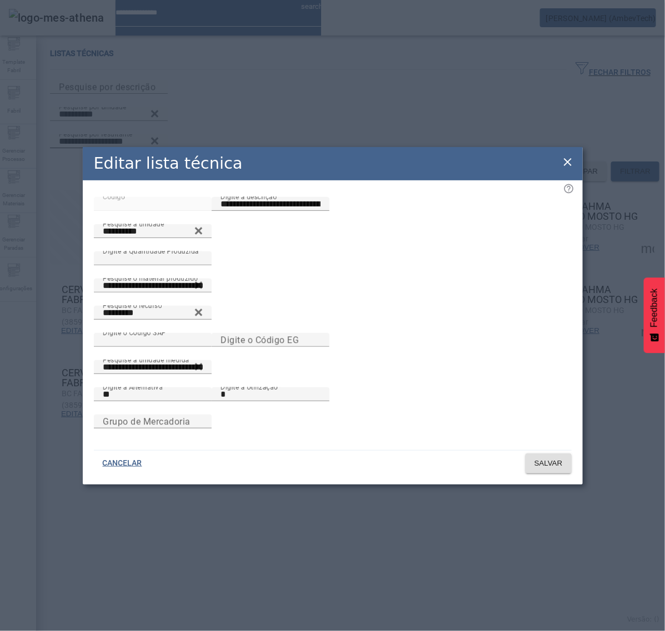
click at [567, 156] on icon at bounding box center [567, 162] width 13 height 13
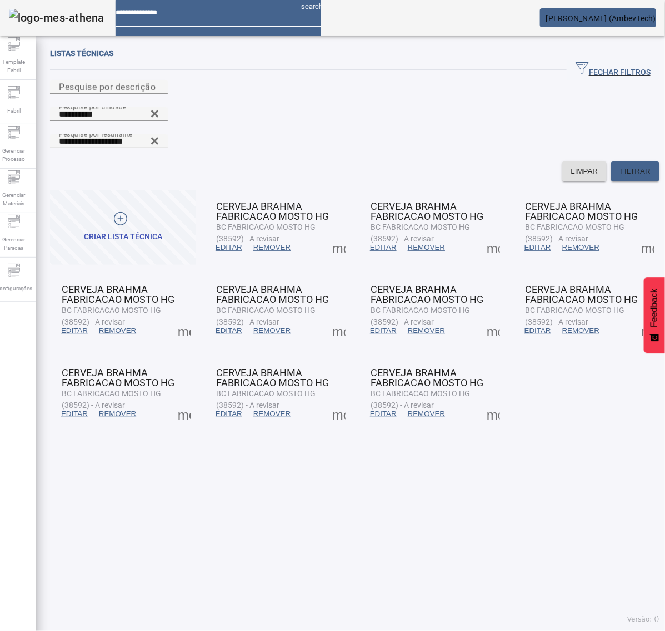
click at [75, 401] on span at bounding box center [75, 414] width 38 height 27
click at [74, 409] on span "EDITAR" at bounding box center [74, 414] width 27 height 11
click at [620, 166] on span "FILTRAR" at bounding box center [635, 171] width 31 height 11
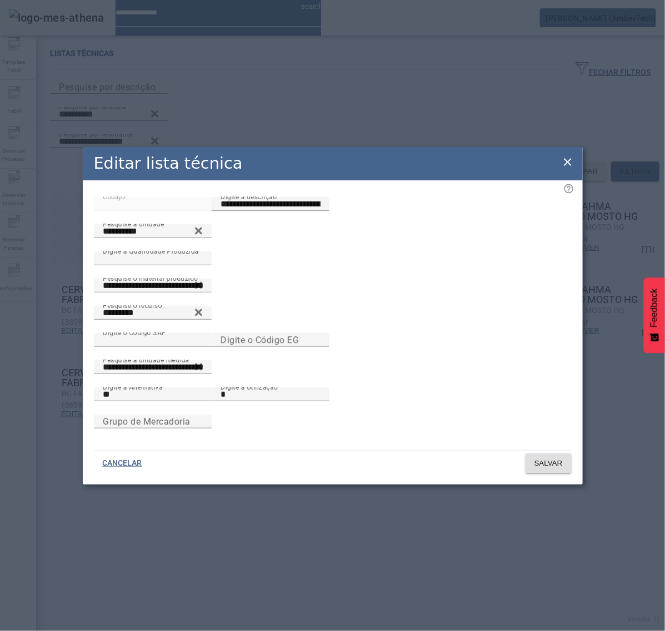
click at [565, 156] on icon at bounding box center [567, 162] width 13 height 13
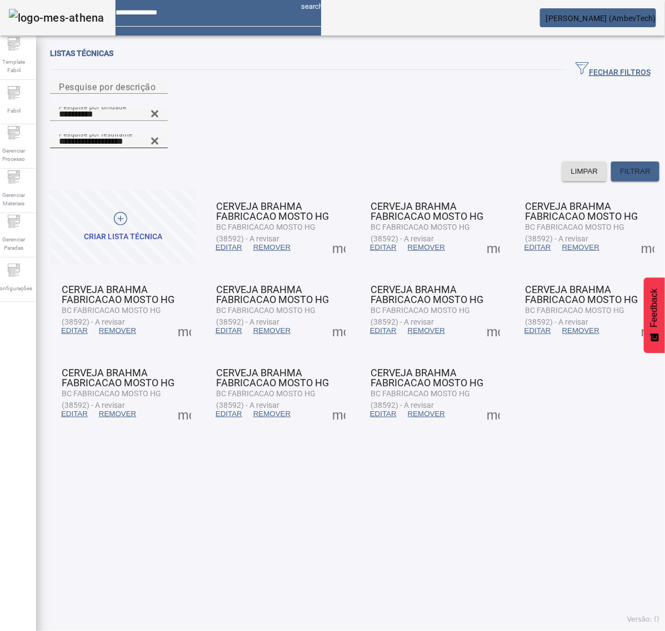
click at [190, 401] on span at bounding box center [184, 414] width 27 height 27
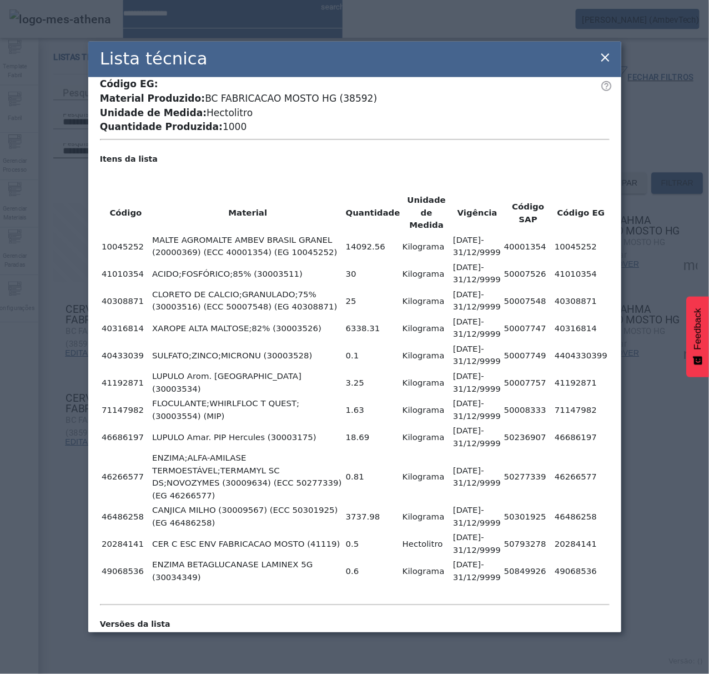
scroll to position [69, 0]
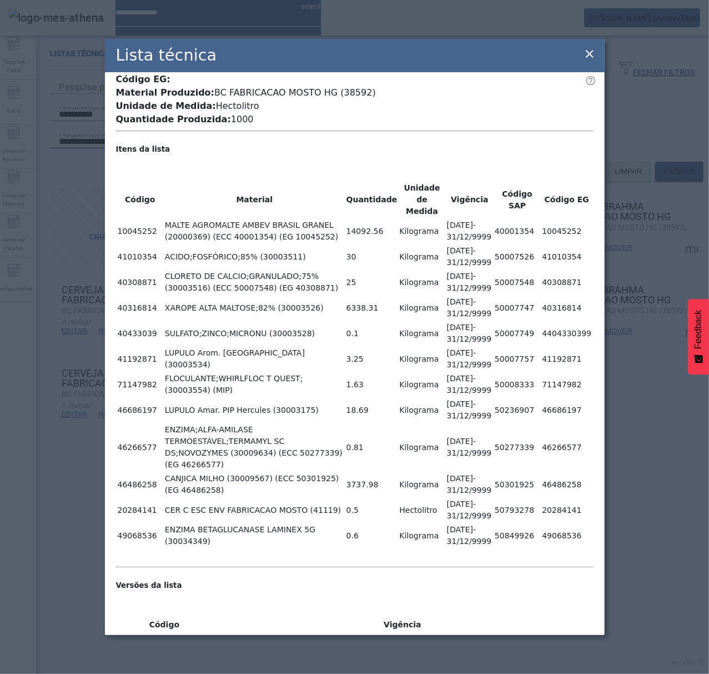
click at [581, 58] on div "Lista técnica" at bounding box center [355, 55] width 500 height 33
click at [583, 51] on icon at bounding box center [589, 53] width 13 height 13
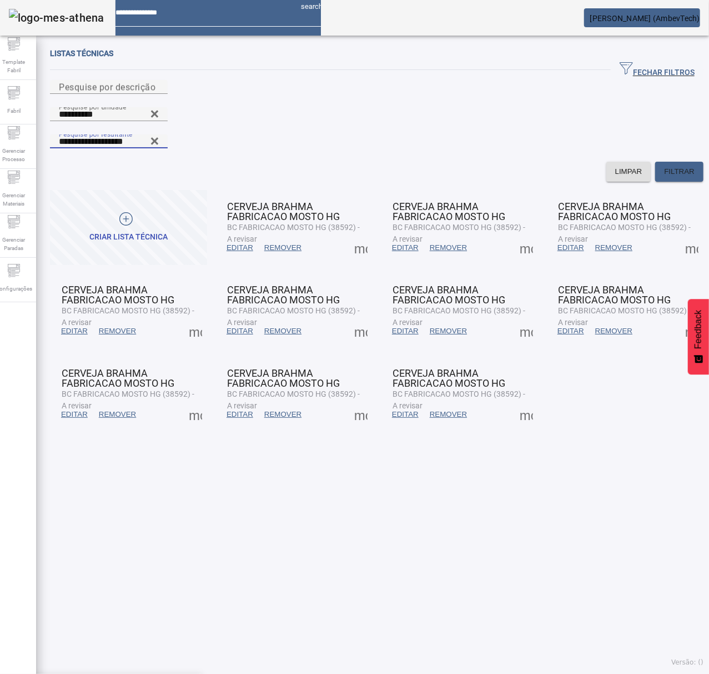
click at [159, 135] on input "**********" at bounding box center [109, 141] width 100 height 13
click at [159, 134] on icon at bounding box center [155, 140] width 8 height 13
type input "**********"
click at [674, 166] on span "FILTRAR" at bounding box center [679, 171] width 31 height 11
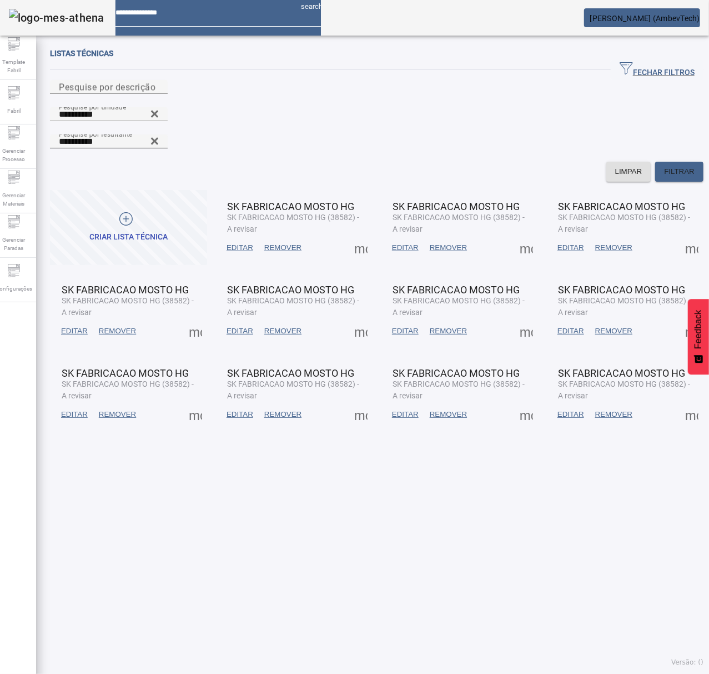
click at [245, 242] on span "EDITAR" at bounding box center [240, 247] width 27 height 11
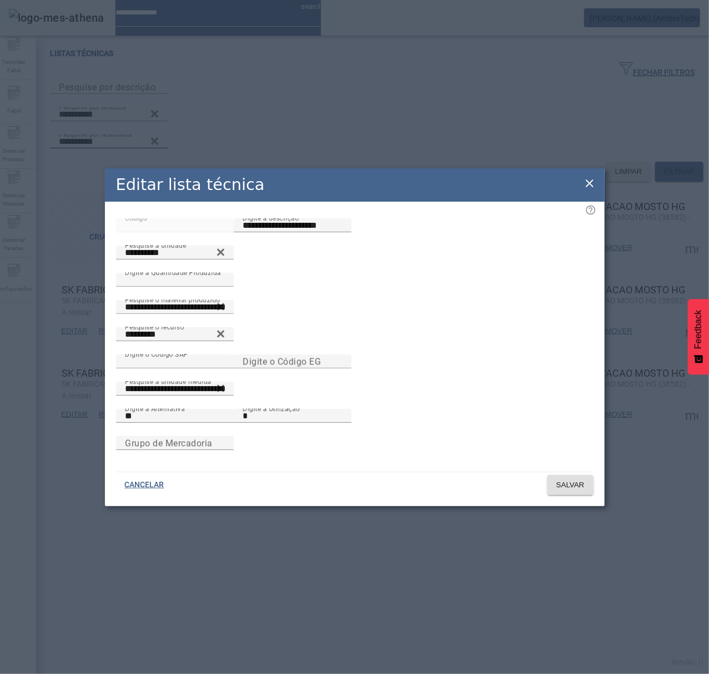
click at [588, 177] on icon at bounding box center [589, 183] width 13 height 13
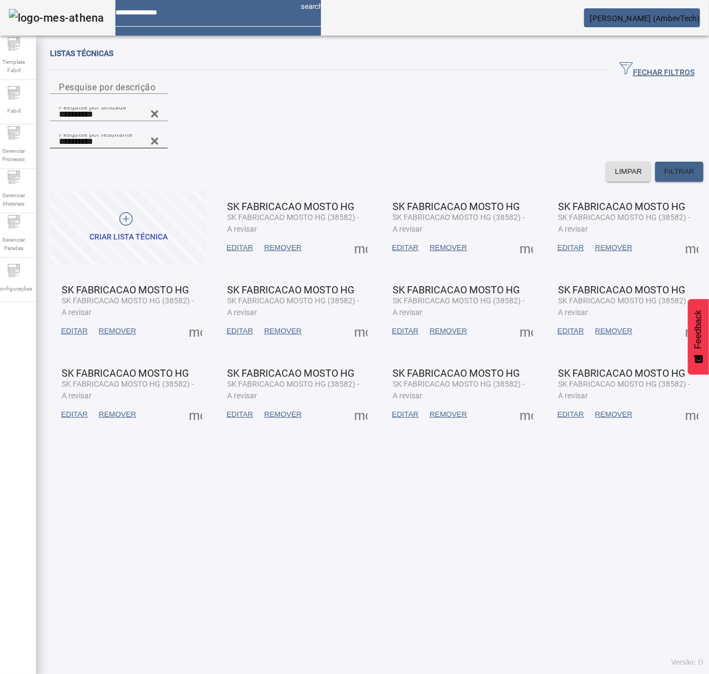
click at [80, 409] on span "EDITAR" at bounding box center [74, 414] width 27 height 11
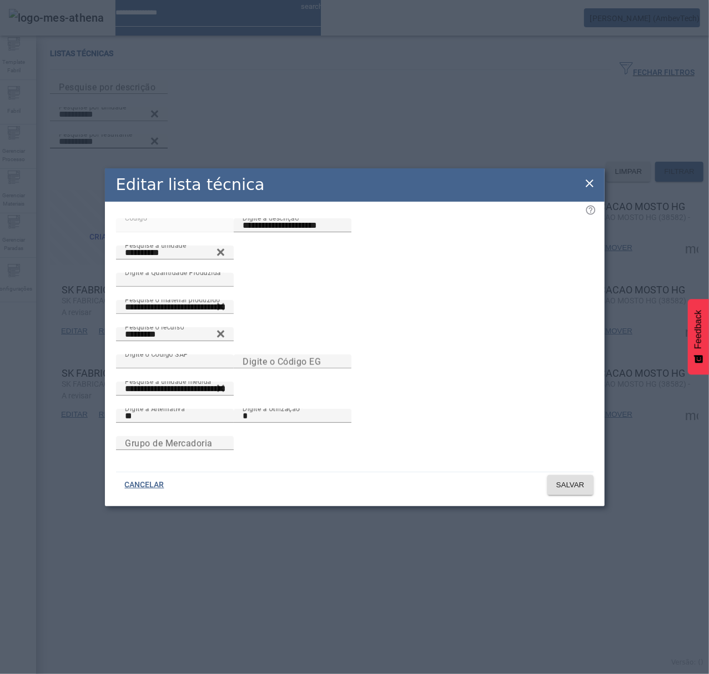
click at [595, 177] on icon at bounding box center [589, 183] width 13 height 13
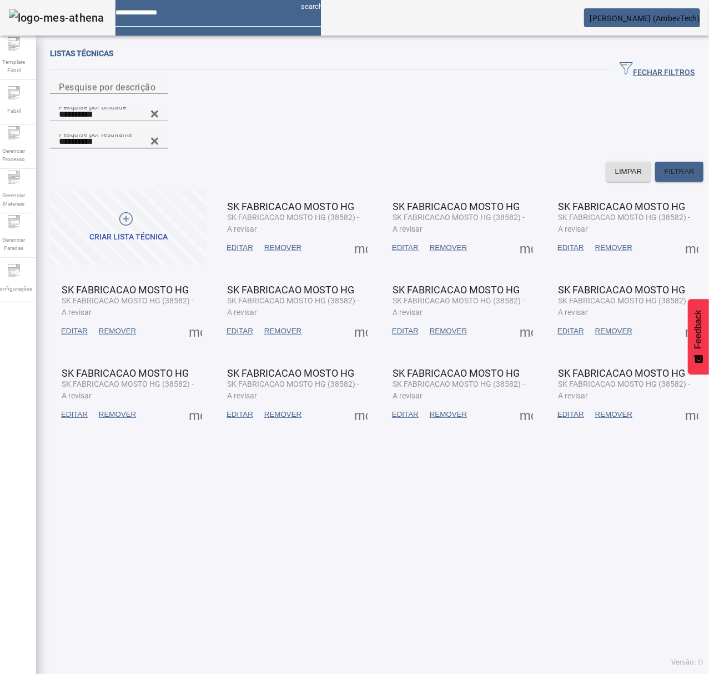
click at [565, 325] on span "EDITAR" at bounding box center [571, 330] width 27 height 11
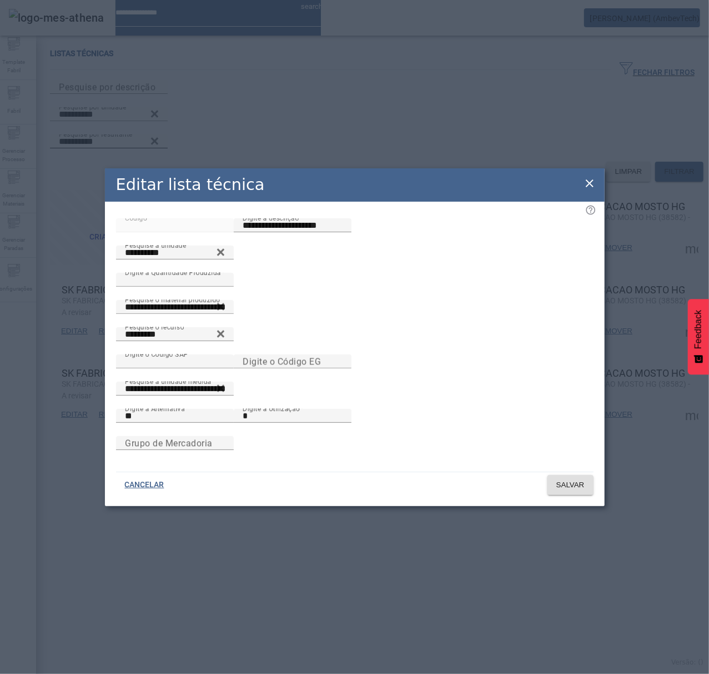
click at [589, 179] on icon at bounding box center [590, 183] width 8 height 8
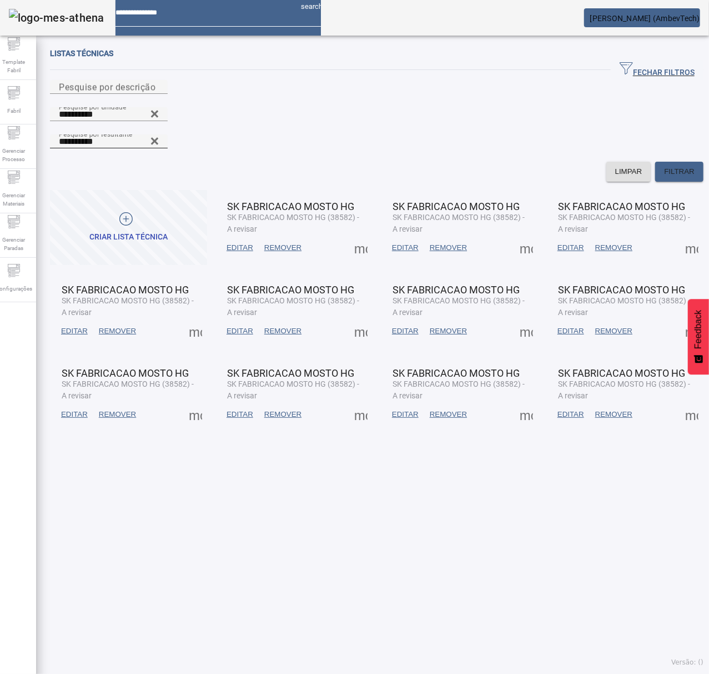
click at [232, 409] on span "EDITAR" at bounding box center [240, 414] width 27 height 11
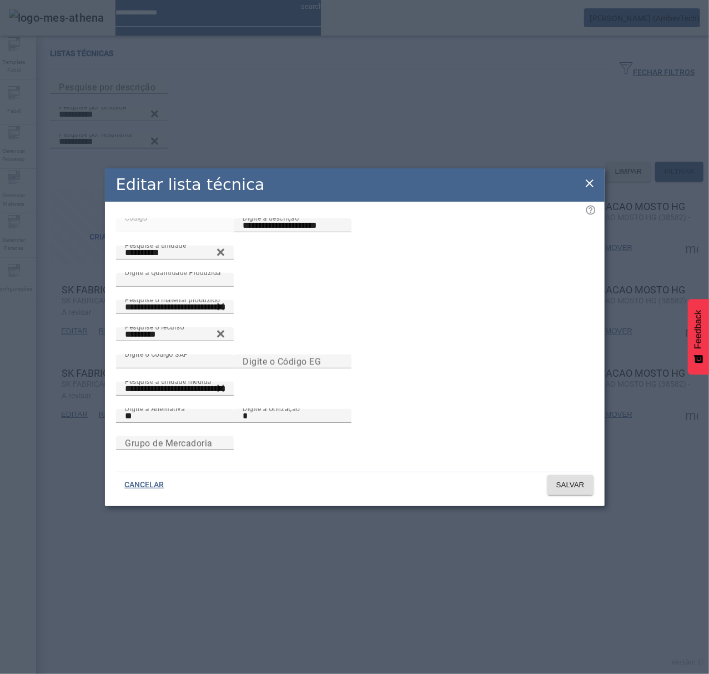
click at [591, 179] on icon at bounding box center [590, 183] width 8 height 8
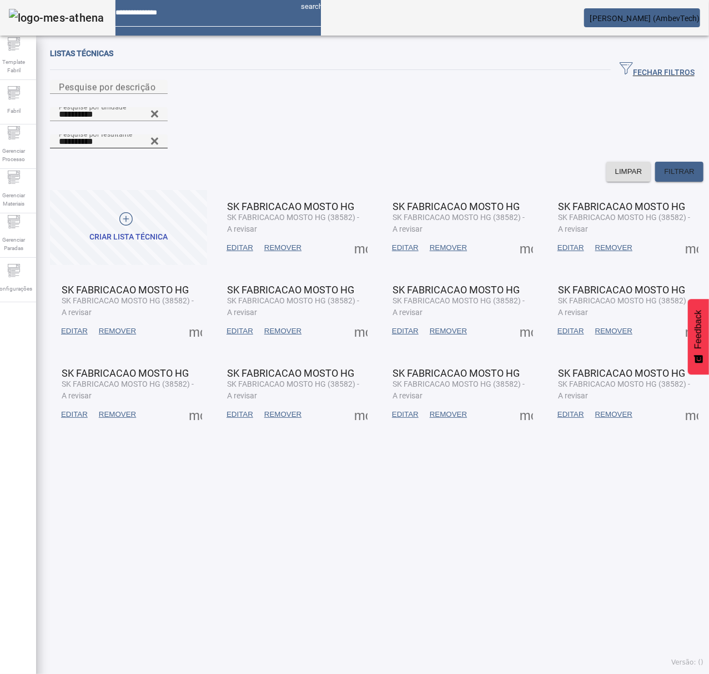
click at [395, 242] on span "EDITAR" at bounding box center [405, 247] width 27 height 11
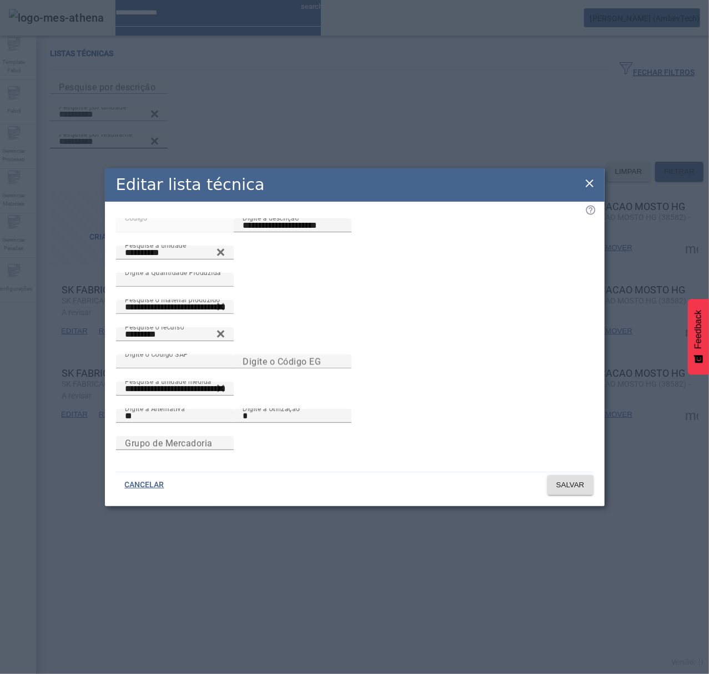
click at [580, 173] on div "Editar lista técnica" at bounding box center [355, 184] width 500 height 33
click at [591, 179] on icon at bounding box center [590, 183] width 8 height 8
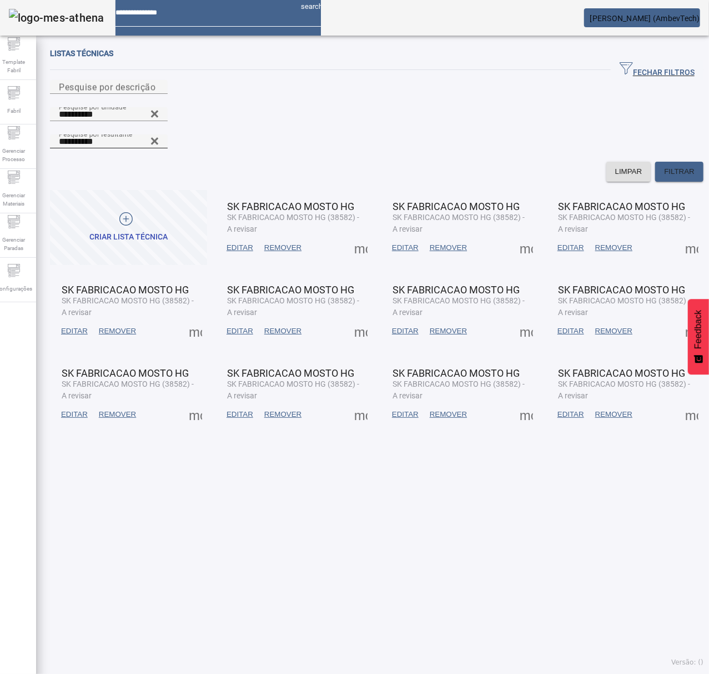
click at [552, 234] on span at bounding box center [571, 247] width 38 height 27
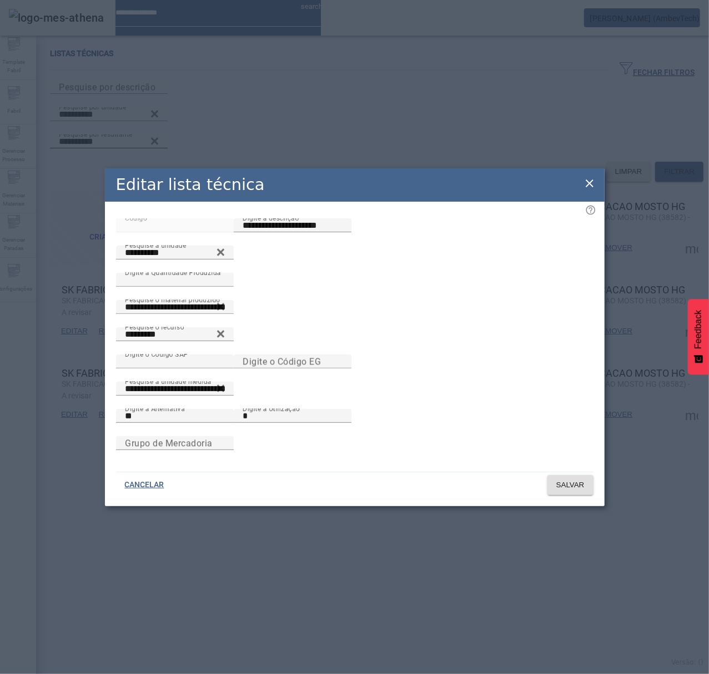
click at [589, 179] on icon at bounding box center [589, 183] width 13 height 13
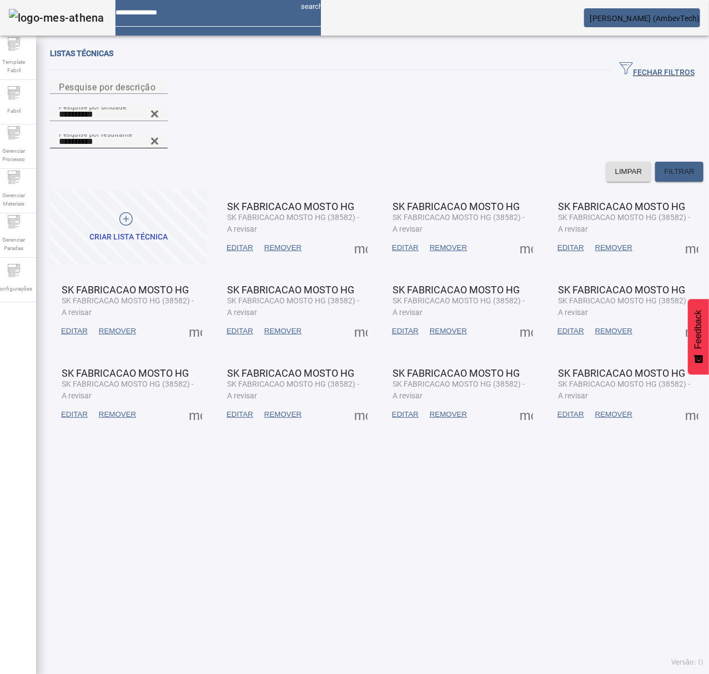
click at [679, 234] on span at bounding box center [692, 247] width 27 height 27
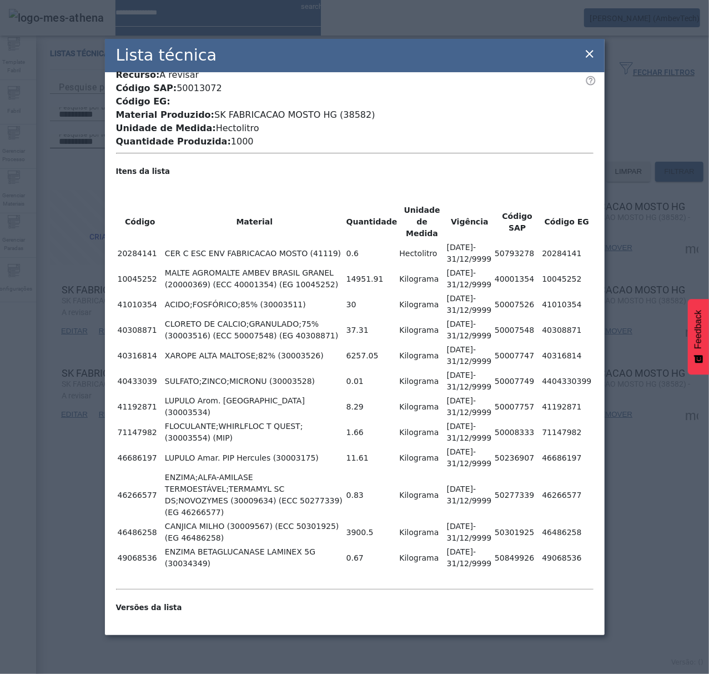
scroll to position [74, 0]
